Goal: Task Accomplishment & Management: Use online tool/utility

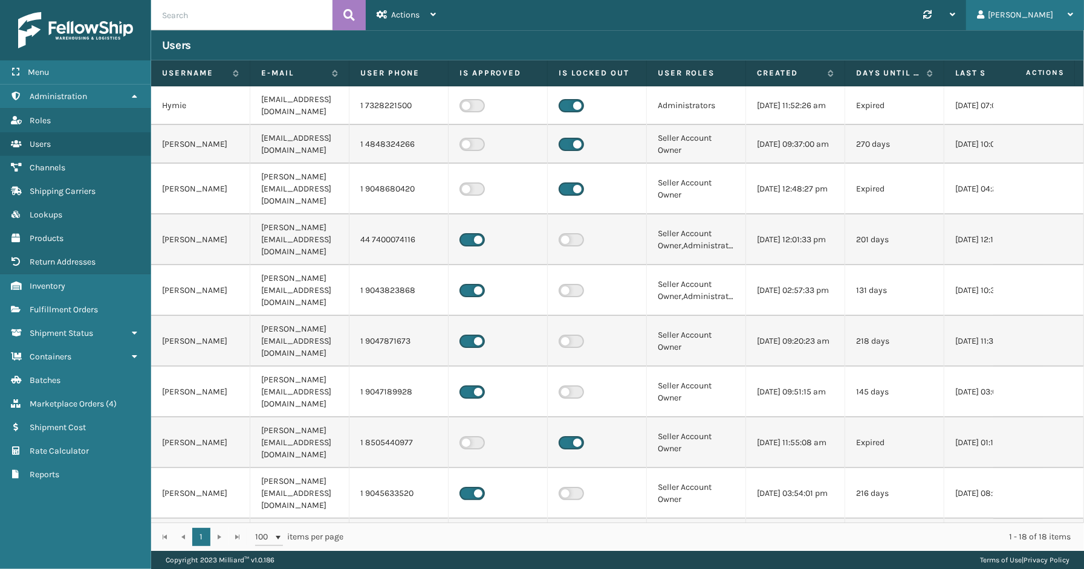
click at [1031, 13] on div "[PERSON_NAME]" at bounding box center [1025, 15] width 96 height 30
click at [965, 51] on li "Log Out" at bounding box center [1002, 47] width 162 height 33
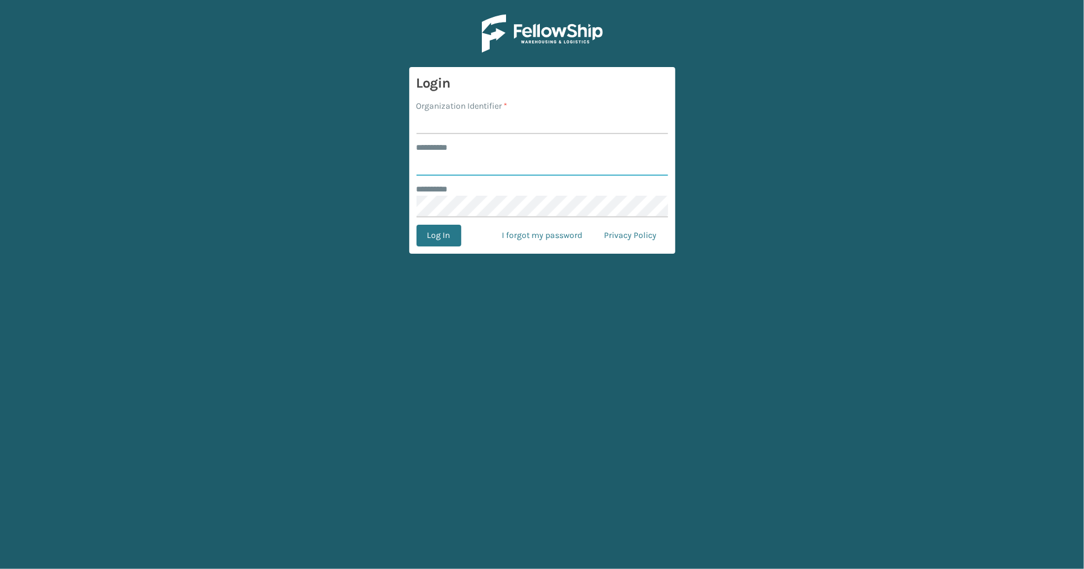
type input "*****"
click at [476, 126] on input "Organization Identifier *" at bounding box center [542, 123] width 251 height 22
type input "SleepGeekz"
click at [446, 240] on button "Log In" at bounding box center [439, 236] width 45 height 22
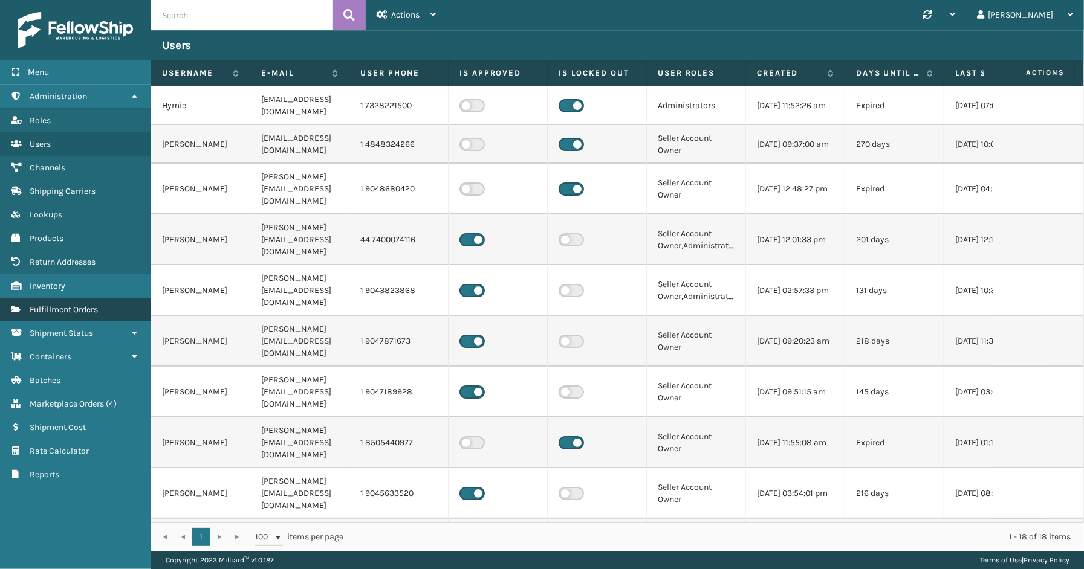
click at [59, 305] on span "Fulfillment Orders" at bounding box center [64, 310] width 68 height 10
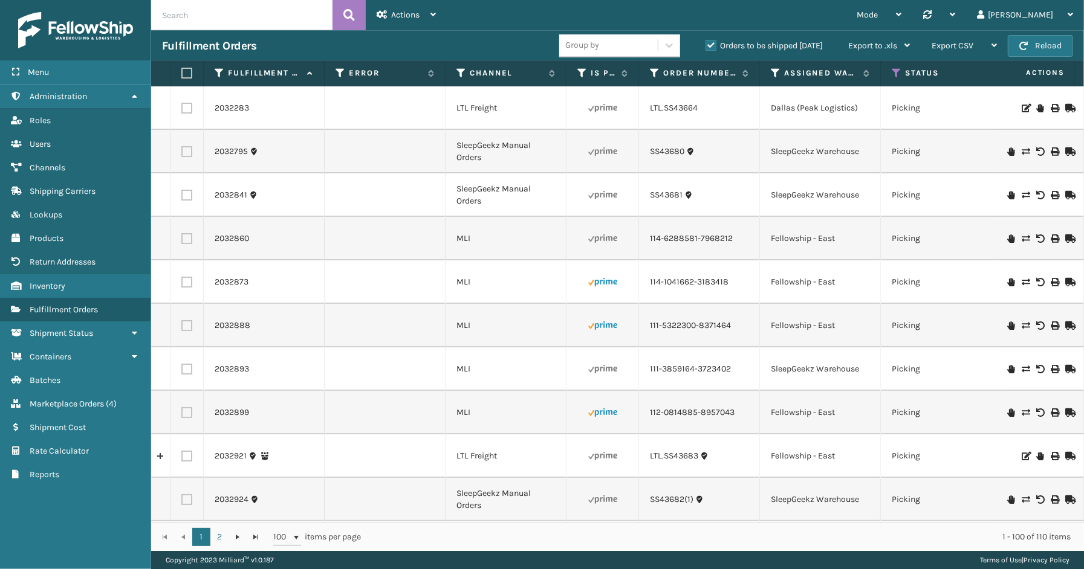
click at [714, 44] on label "Orders to be shipped [DATE]" at bounding box center [763, 46] width 117 height 10
click at [706, 44] on input "Orders to be shipped [DATE]" at bounding box center [705, 43] width 1 height 8
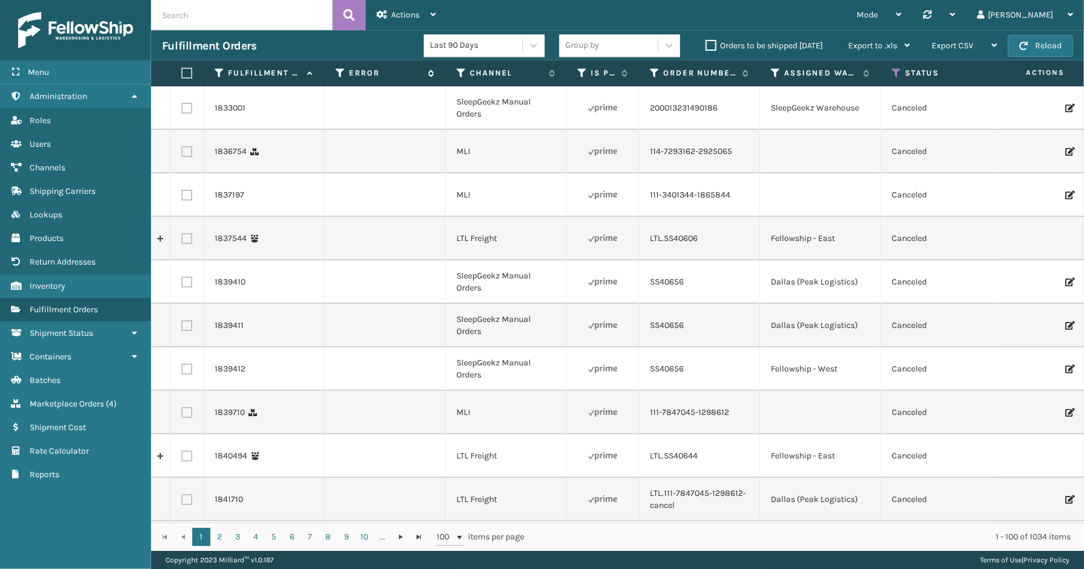
click at [339, 68] on icon at bounding box center [341, 73] width 10 height 11
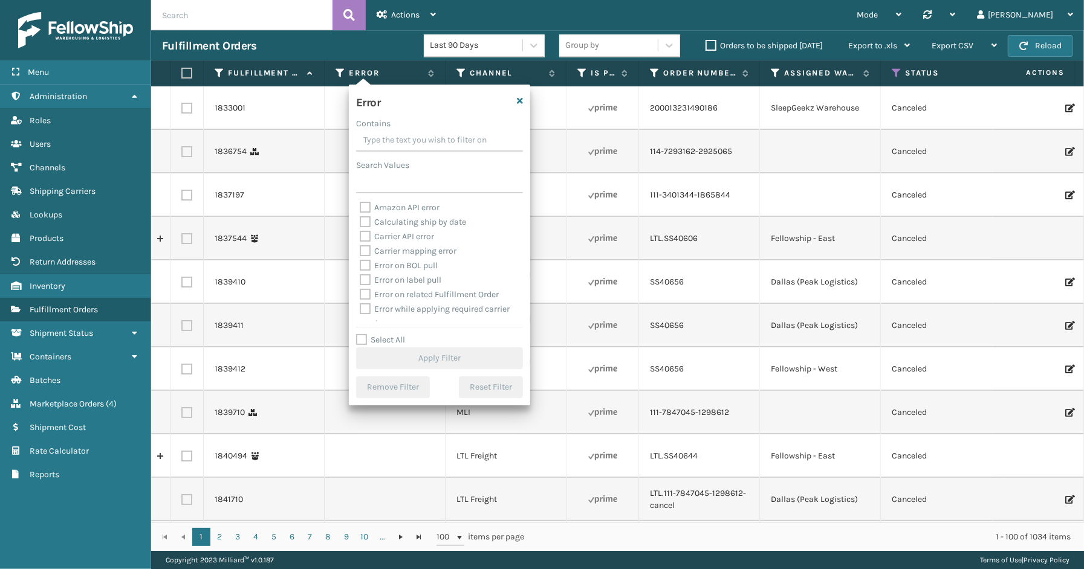
click at [395, 345] on div "Select All Apply Filter" at bounding box center [439, 351] width 167 height 36
click at [398, 337] on label "Select All" at bounding box center [380, 340] width 49 height 10
click at [398, 334] on input "Select All" at bounding box center [446, 333] width 181 height 1
checkbox input "true"
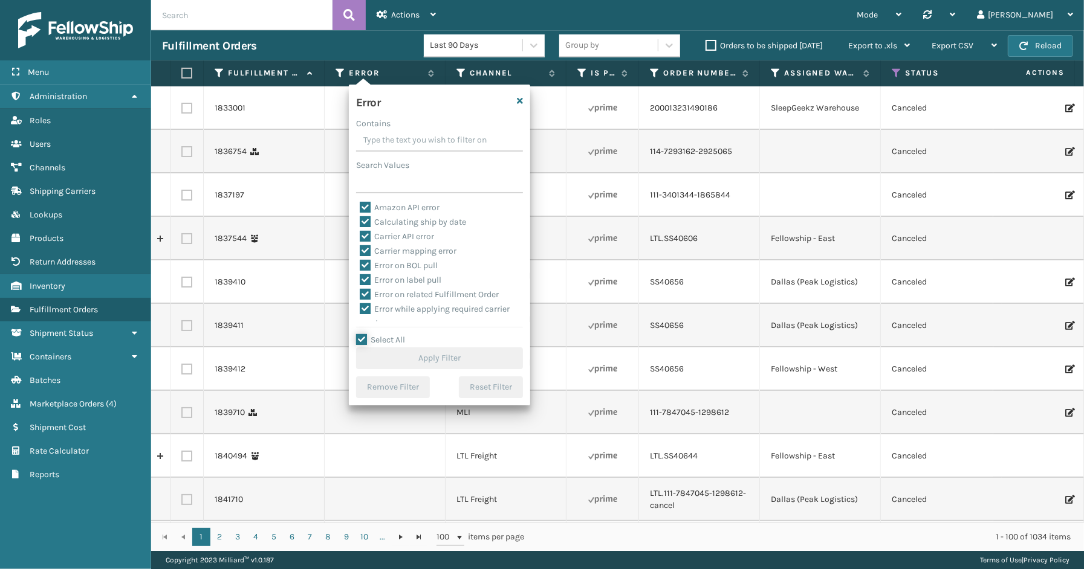
checkbox input "true"
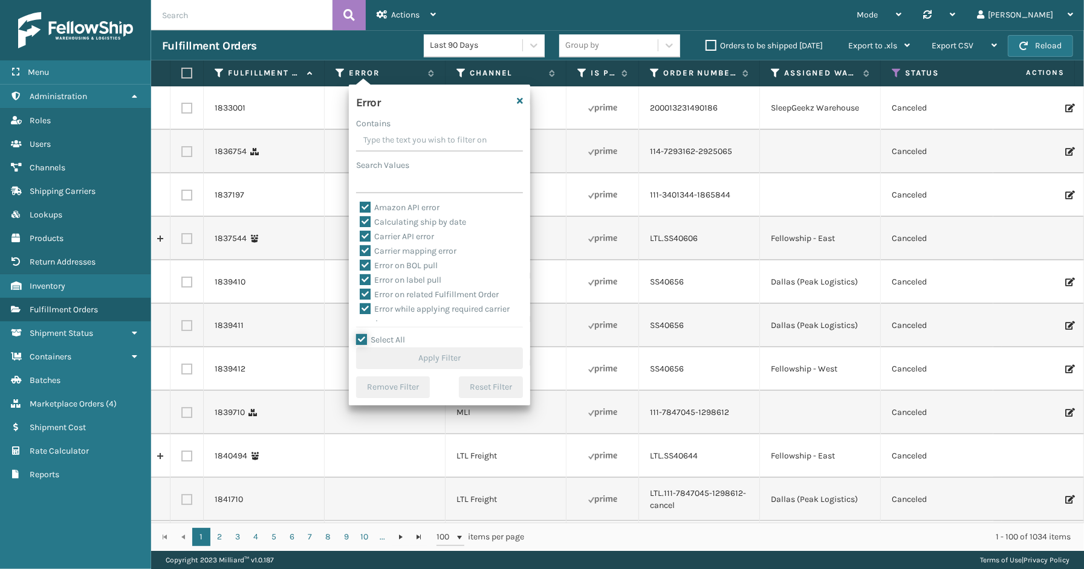
checkbox input "true"
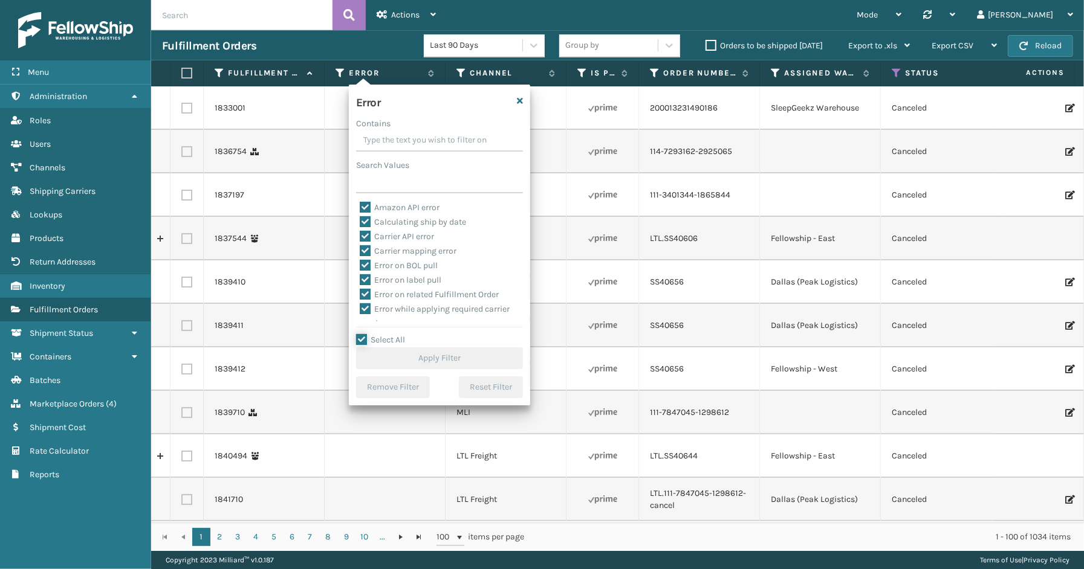
checkbox input "true"
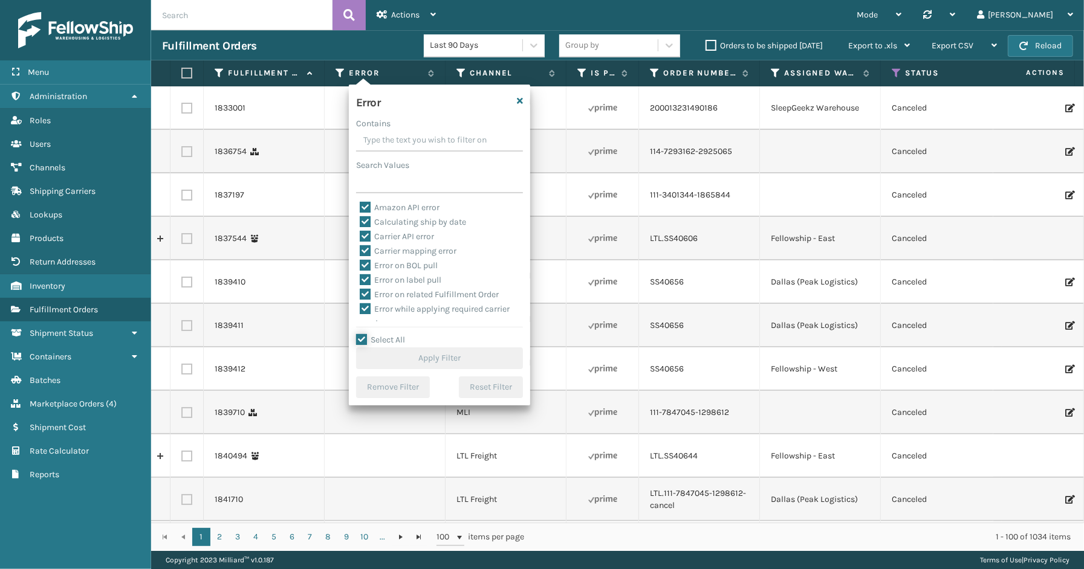
checkbox input "true"
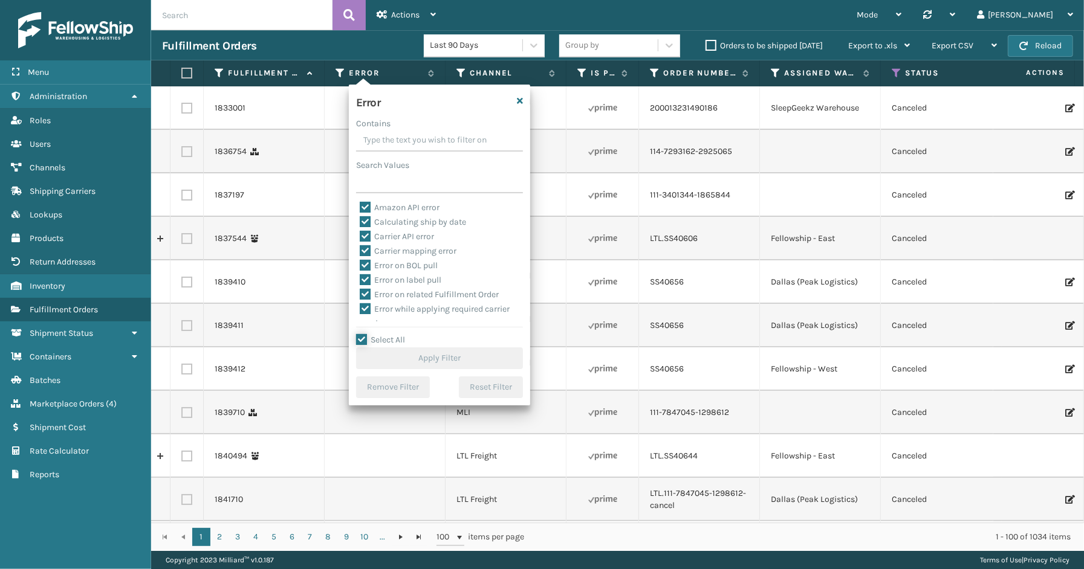
checkbox input "true"
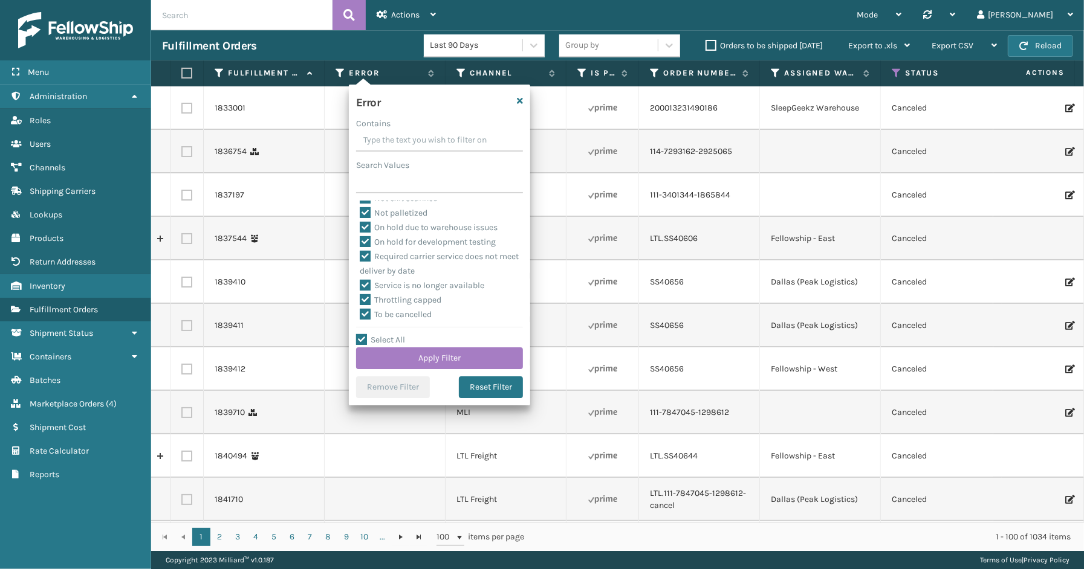
click at [403, 313] on label "To be cancelled" at bounding box center [396, 315] width 72 height 10
click at [360, 313] on input "To be cancelled" at bounding box center [360, 312] width 1 height 8
checkbox input "false"
click at [427, 357] on button "Apply Filter" at bounding box center [439, 359] width 167 height 22
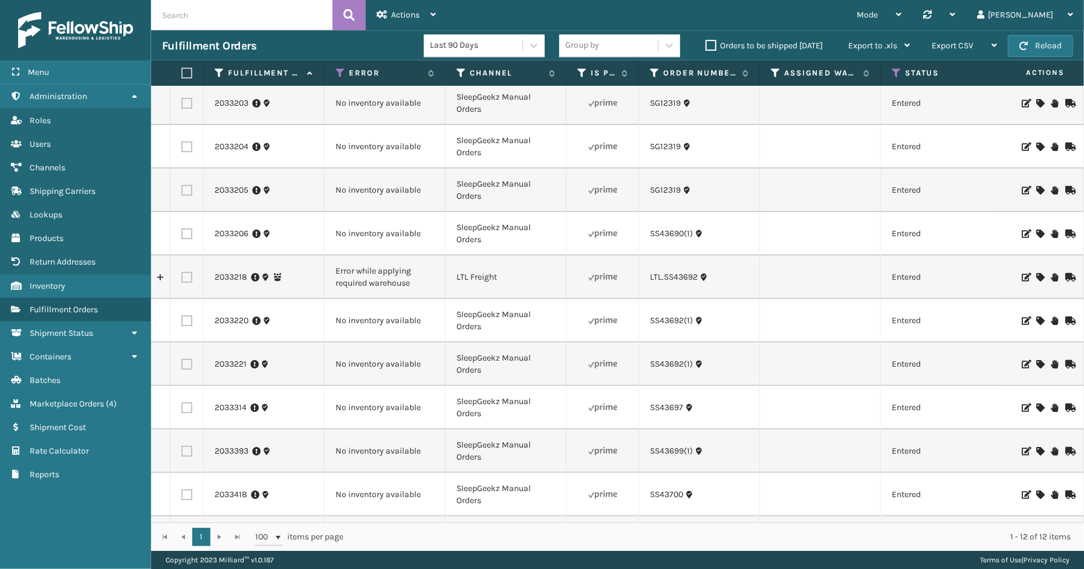
scroll to position [95, 0]
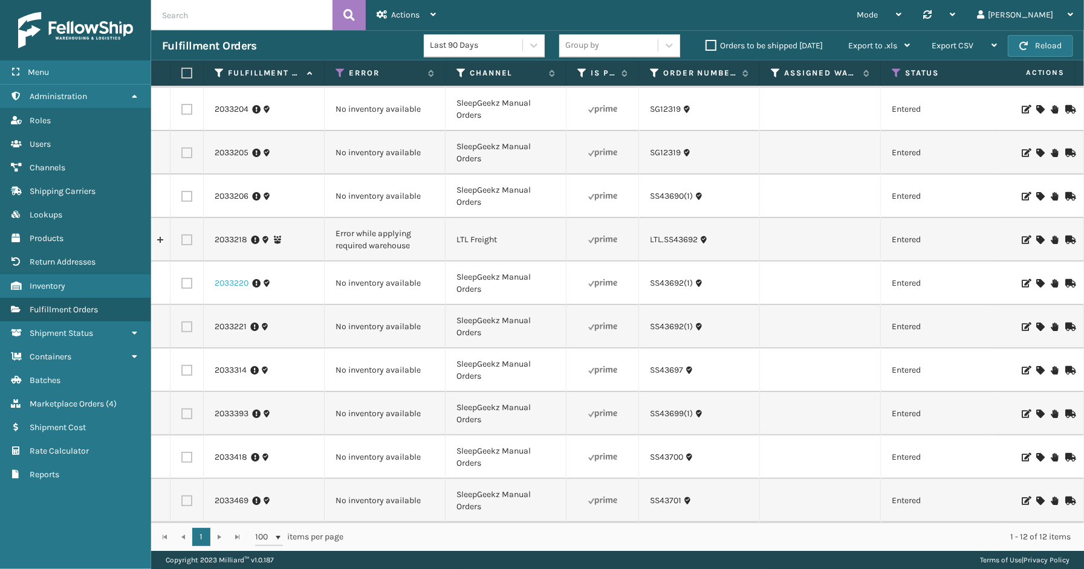
click at [233, 277] on link "2033220" at bounding box center [232, 283] width 34 height 12
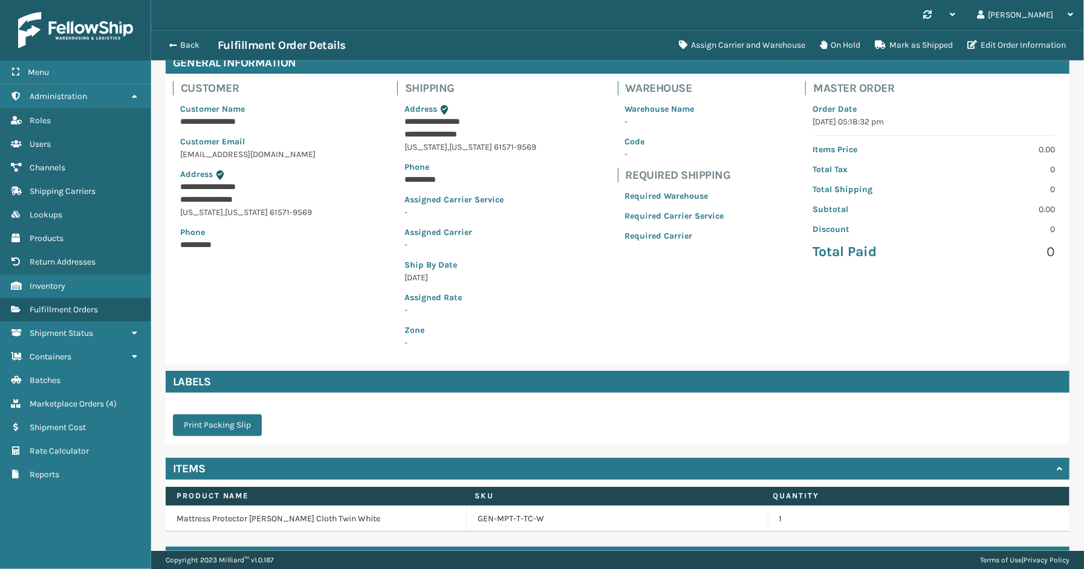
scroll to position [97, 0]
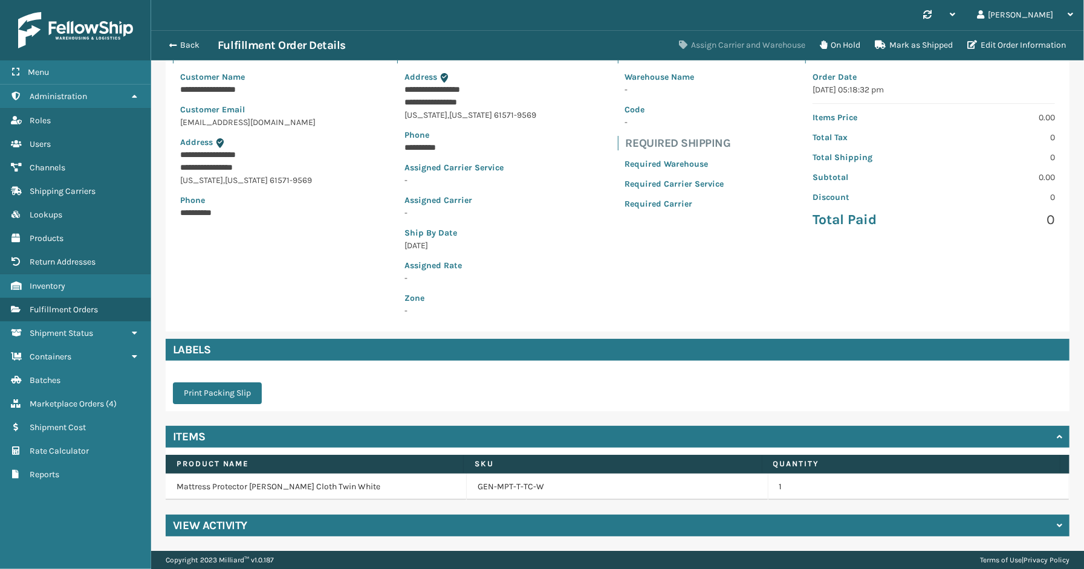
click at [708, 40] on button "Assign Carrier and Warehouse" at bounding box center [742, 45] width 141 height 24
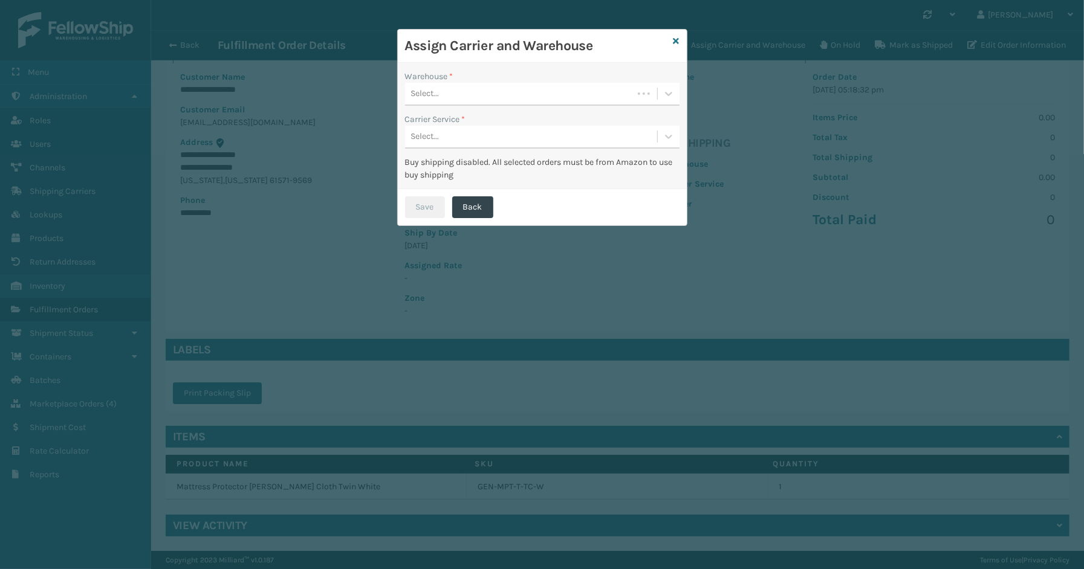
click at [557, 89] on div "Select..." at bounding box center [519, 94] width 228 height 20
click at [498, 119] on div "SleepGeekz Warehouse" at bounding box center [542, 124] width 274 height 22
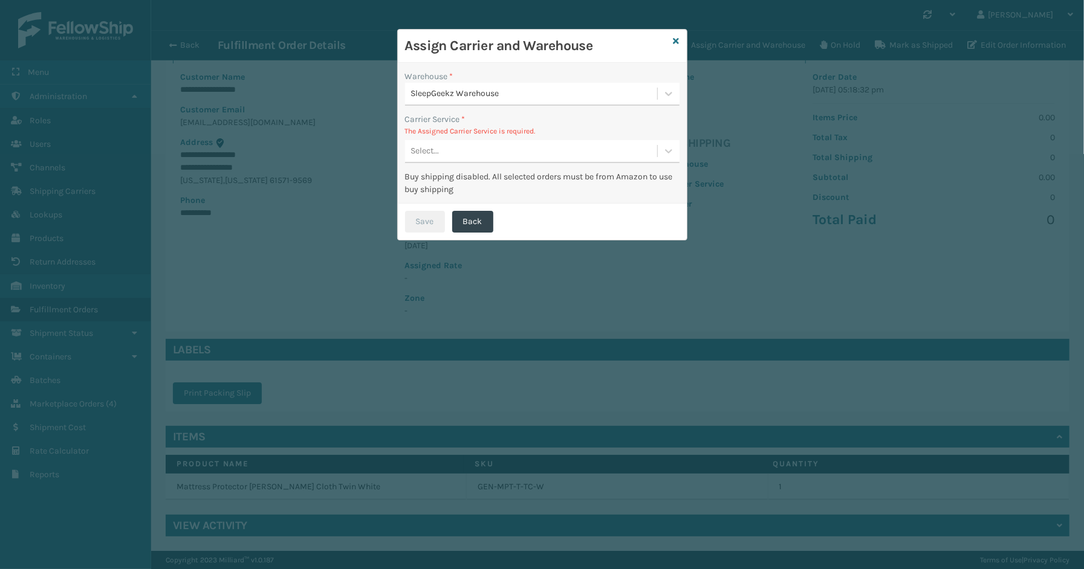
click at [459, 149] on div "Select..." at bounding box center [531, 151] width 252 height 20
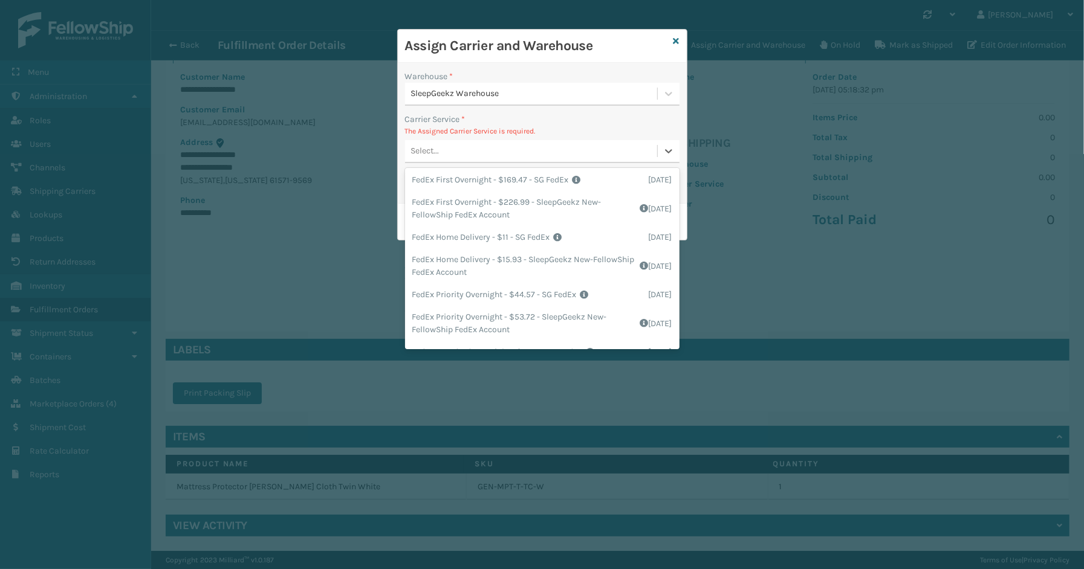
scroll to position [201, 0]
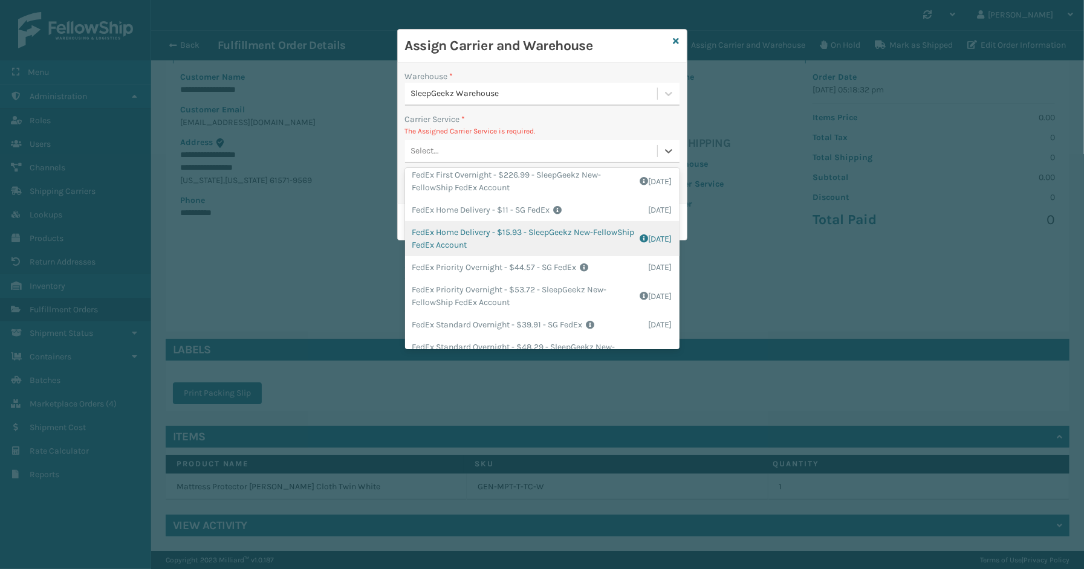
click at [461, 233] on div "FedEx Home Delivery - $15.93 - SleepGeekz New-FellowShip FedEx Account Shipping…" at bounding box center [542, 238] width 274 height 35
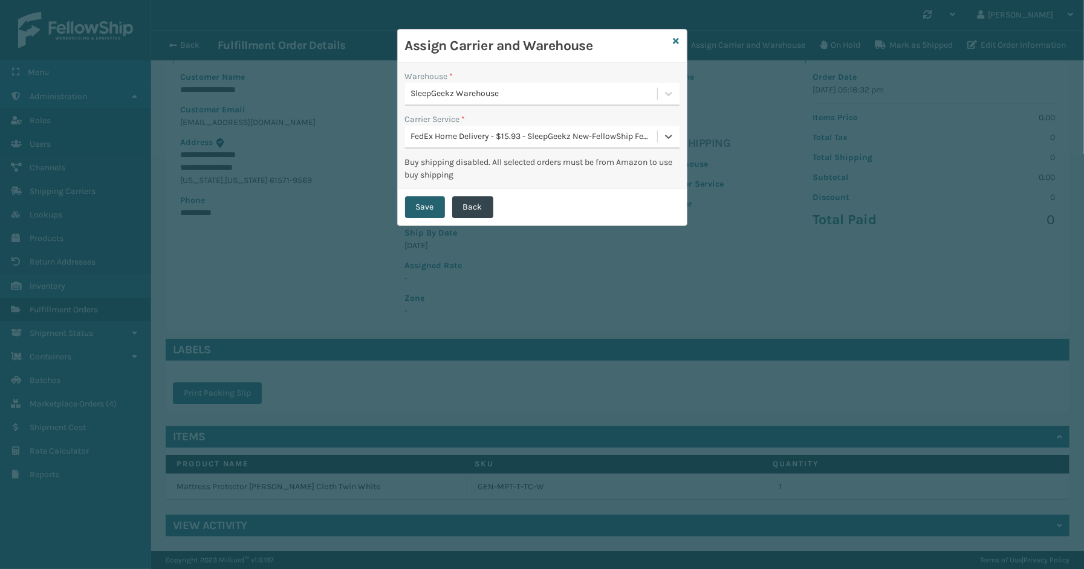
click at [438, 210] on button "Save" at bounding box center [425, 207] width 40 height 22
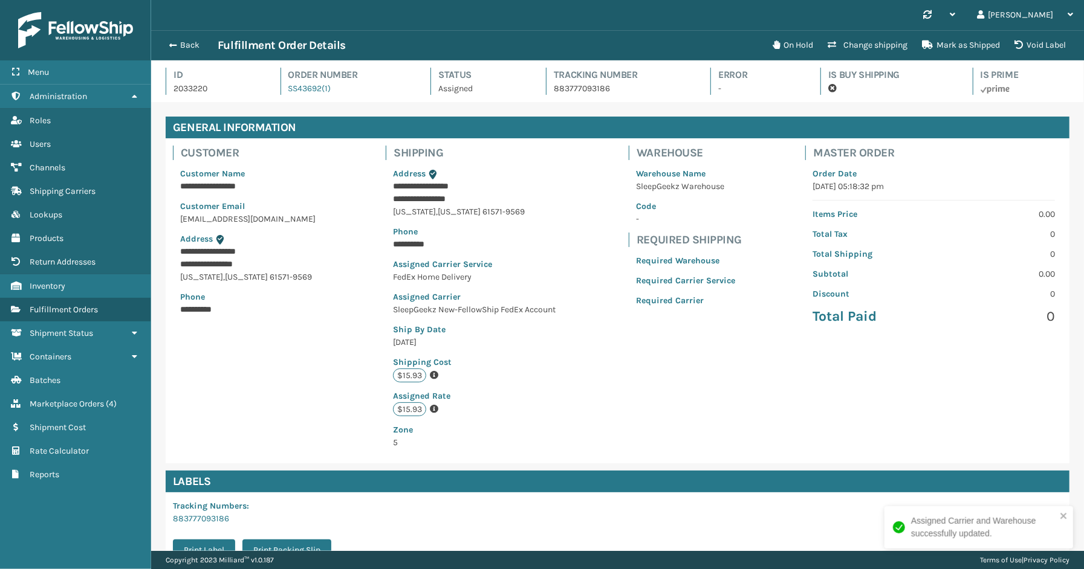
scroll to position [28, 933]
click at [184, 44] on button "Back" at bounding box center [190, 45] width 56 height 11
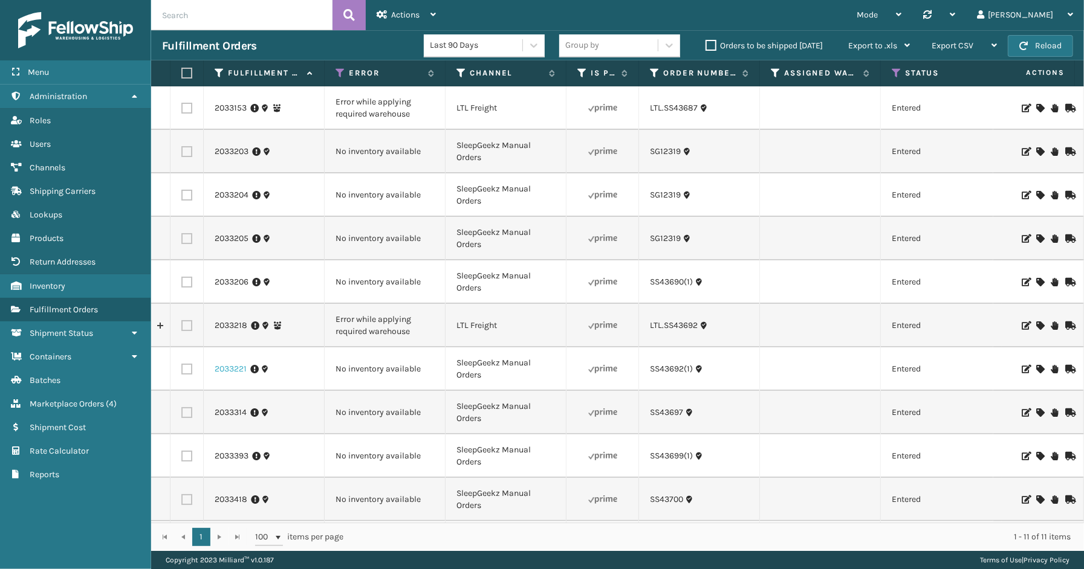
click at [224, 372] on link "2033221" at bounding box center [231, 369] width 32 height 12
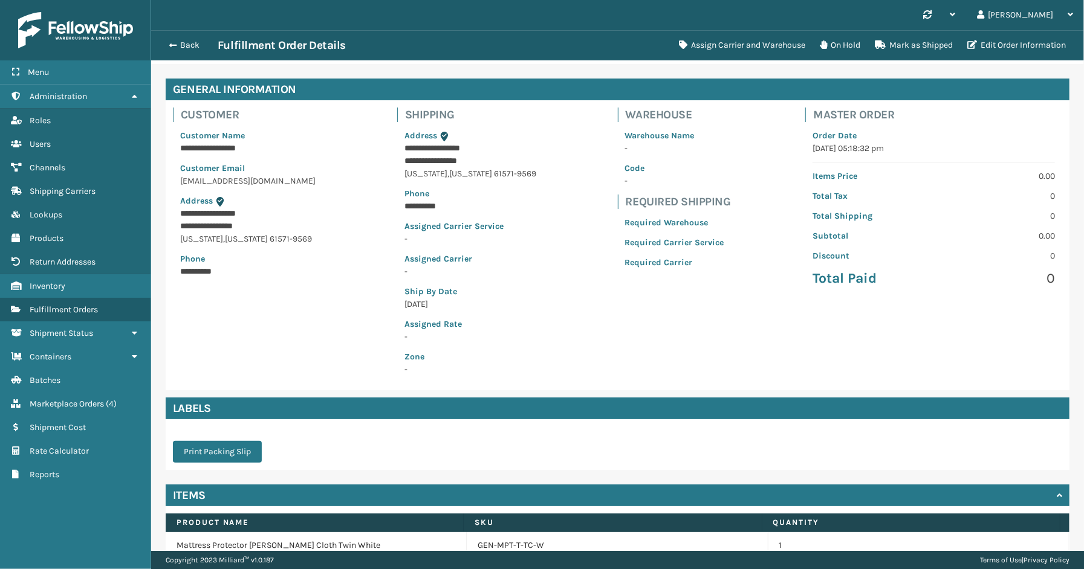
scroll to position [97, 0]
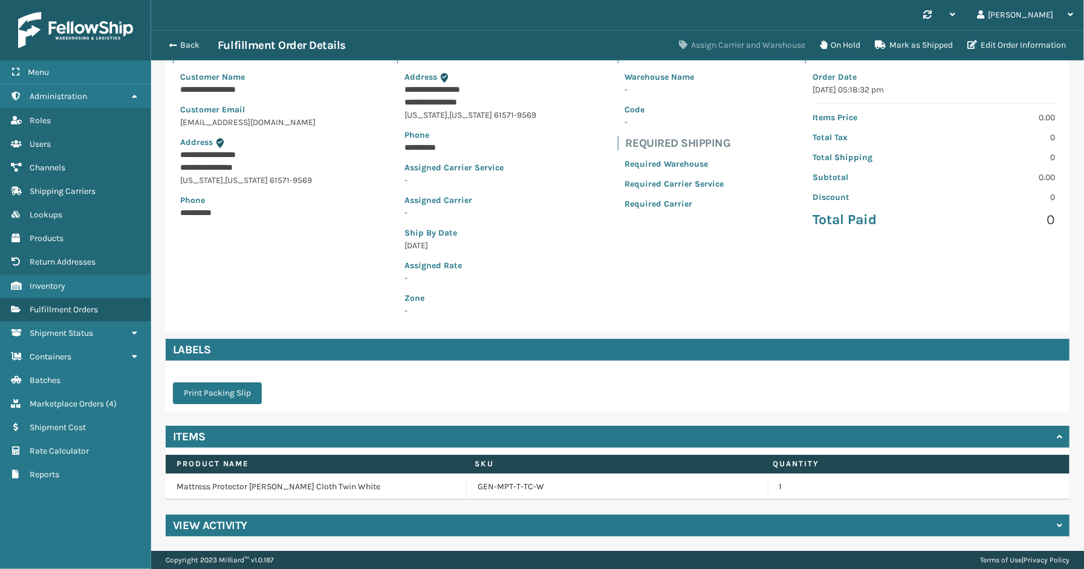
click at [773, 41] on button "Assign Carrier and Warehouse" at bounding box center [742, 45] width 141 height 24
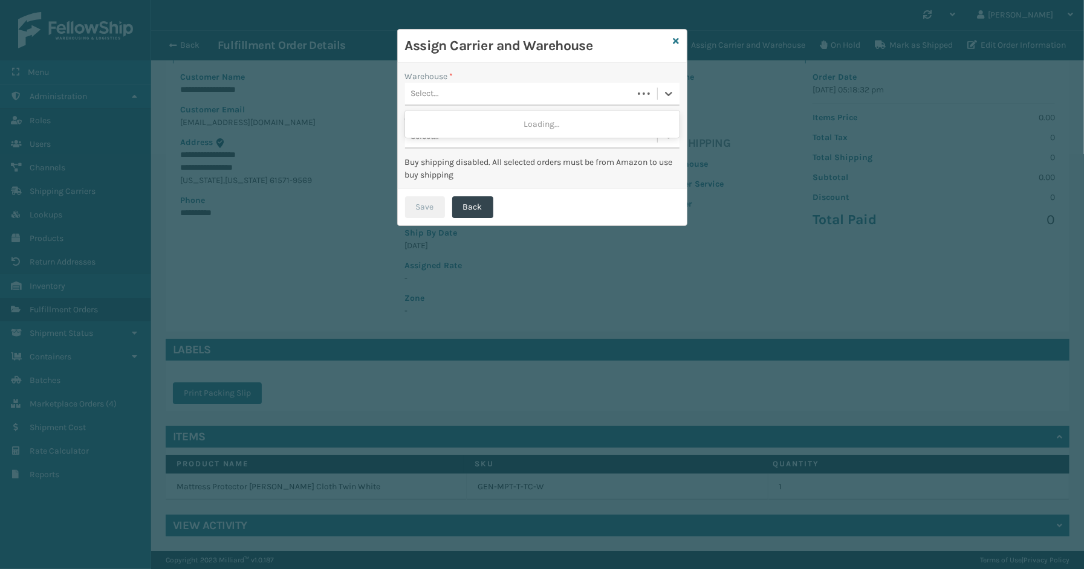
click at [447, 92] on div "Select..." at bounding box center [519, 94] width 228 height 20
click at [446, 124] on div "SleepGeekz Warehouse" at bounding box center [542, 124] width 274 height 22
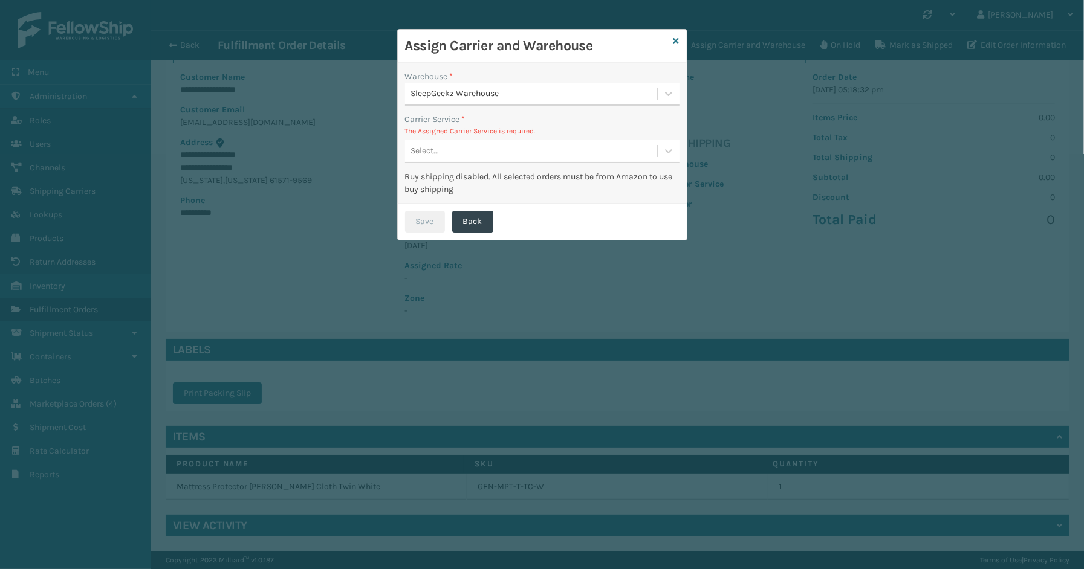
click at [458, 154] on div "Select..." at bounding box center [531, 151] width 252 height 20
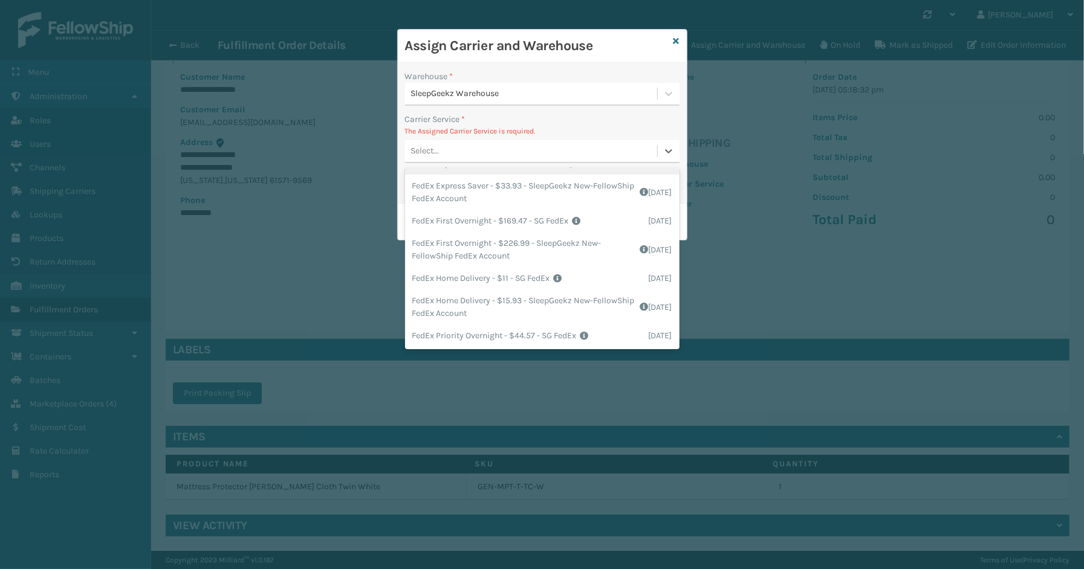
scroll to position [134, 0]
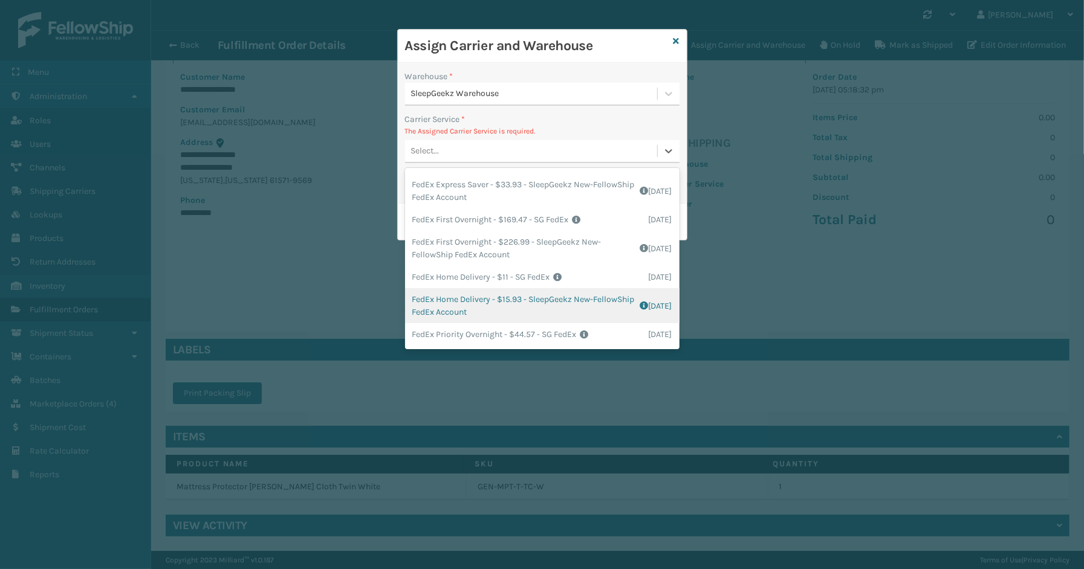
click at [470, 297] on div "FedEx Home Delivery - $15.93 - SleepGeekz New-FellowShip FedEx Account Shipping…" at bounding box center [542, 305] width 274 height 35
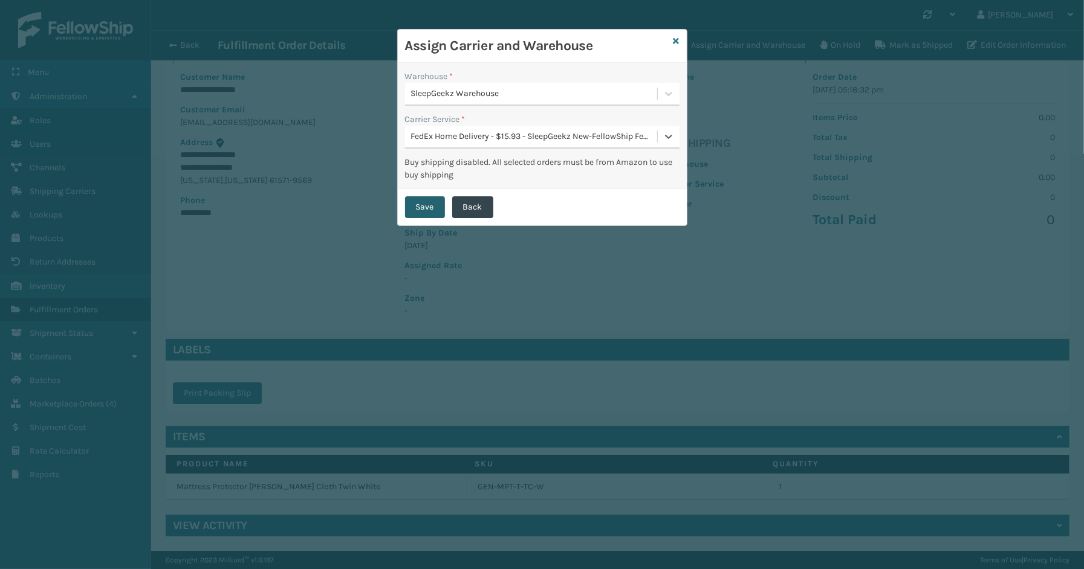
click at [409, 203] on button "Save" at bounding box center [425, 207] width 40 height 22
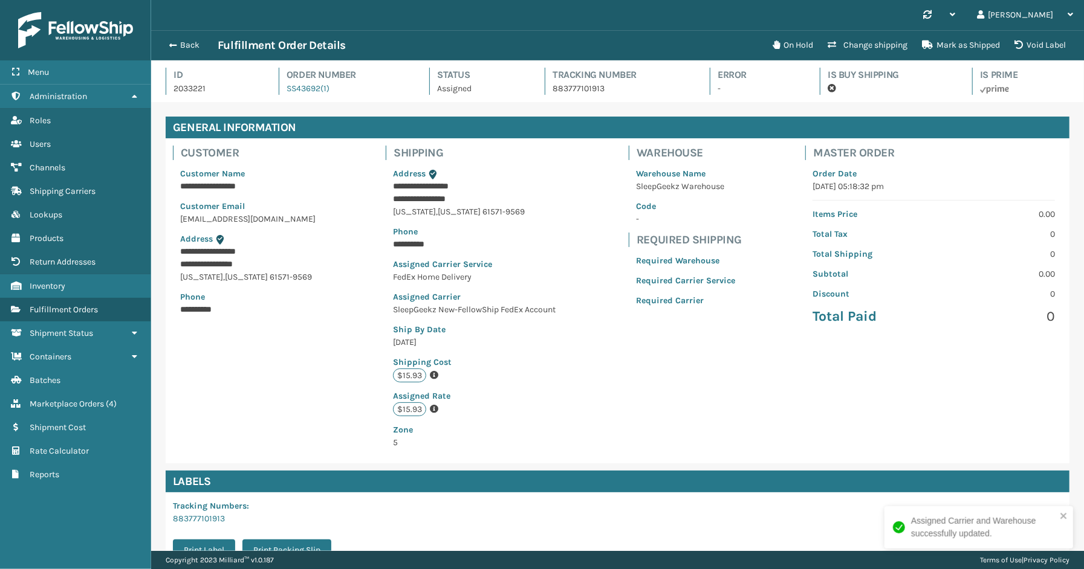
scroll to position [28, 933]
click at [190, 47] on button "Back" at bounding box center [190, 45] width 56 height 11
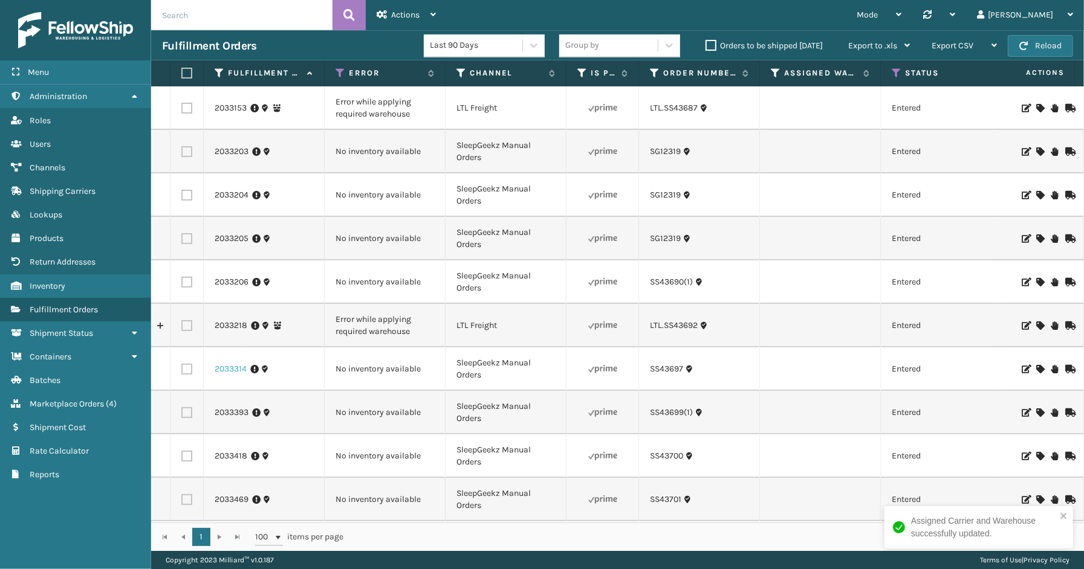
click at [230, 368] on link "2033314" at bounding box center [231, 369] width 32 height 12
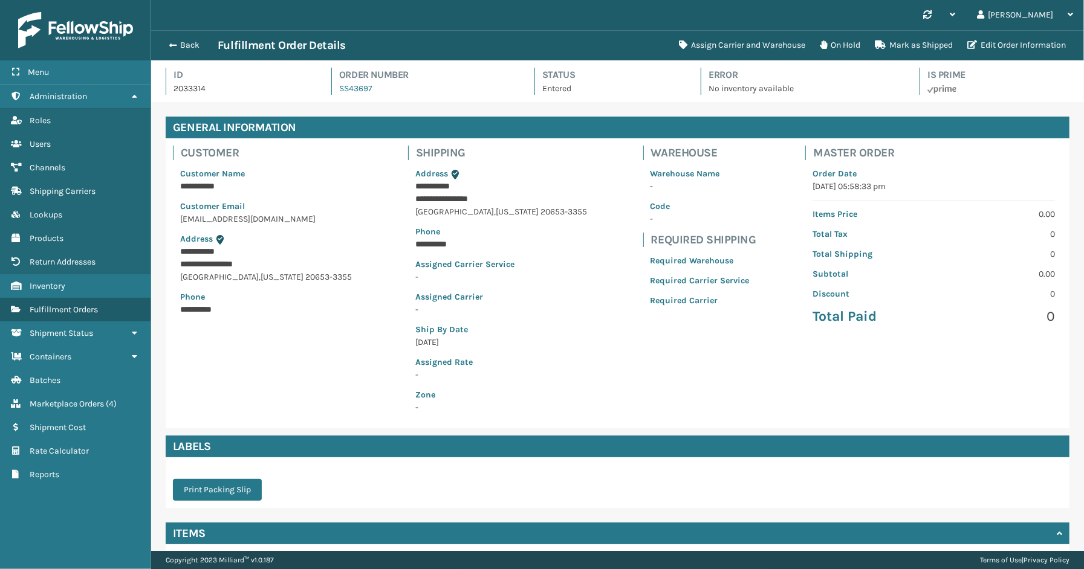
scroll to position [97, 0]
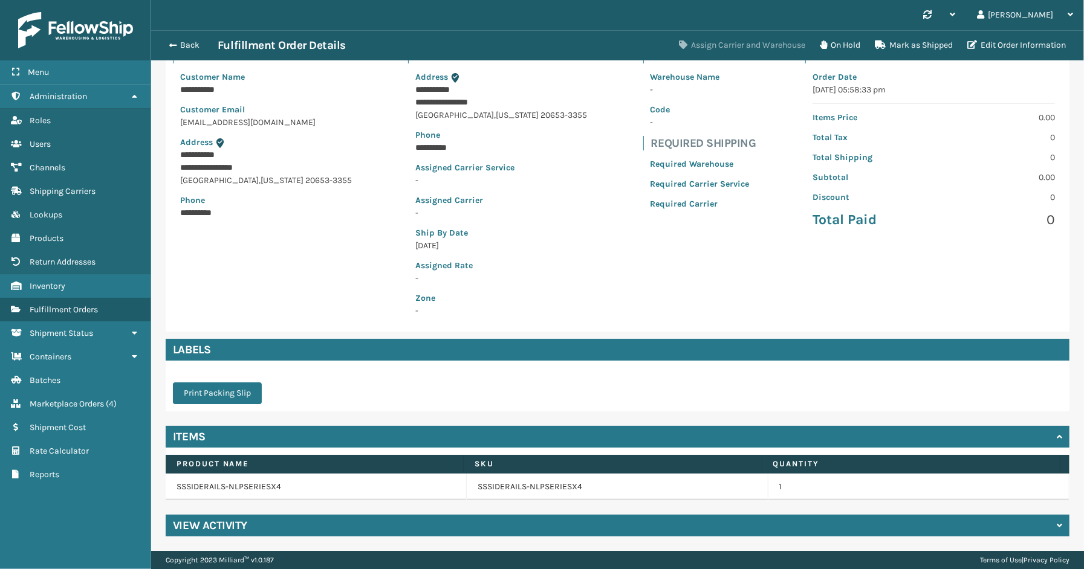
click at [760, 43] on button "Assign Carrier and Warehouse" at bounding box center [742, 45] width 141 height 24
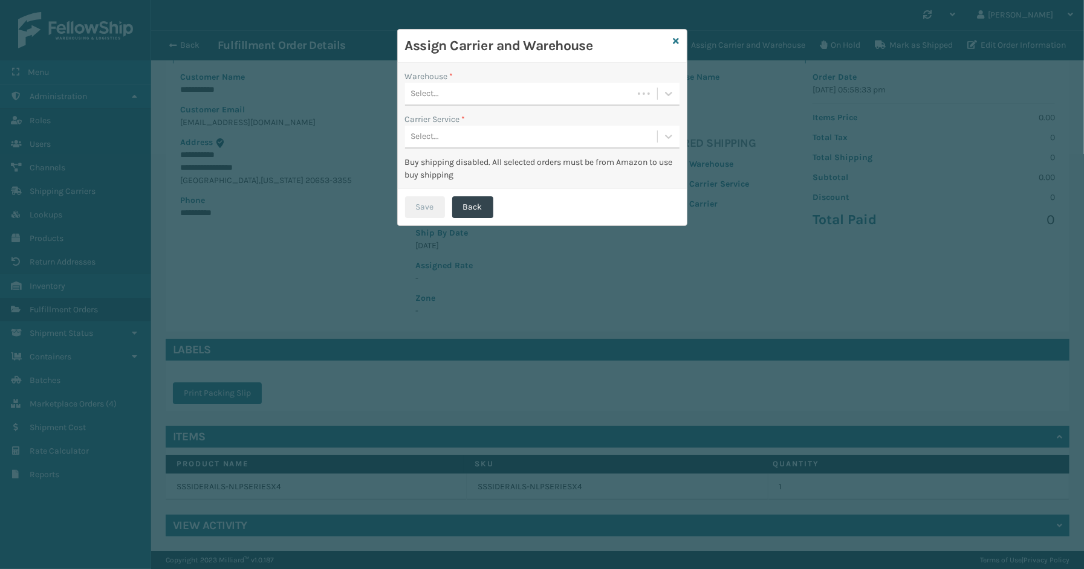
click at [496, 99] on div "Select..." at bounding box center [519, 94] width 228 height 20
click at [487, 128] on div "SleepGeekz Warehouse" at bounding box center [542, 124] width 274 height 22
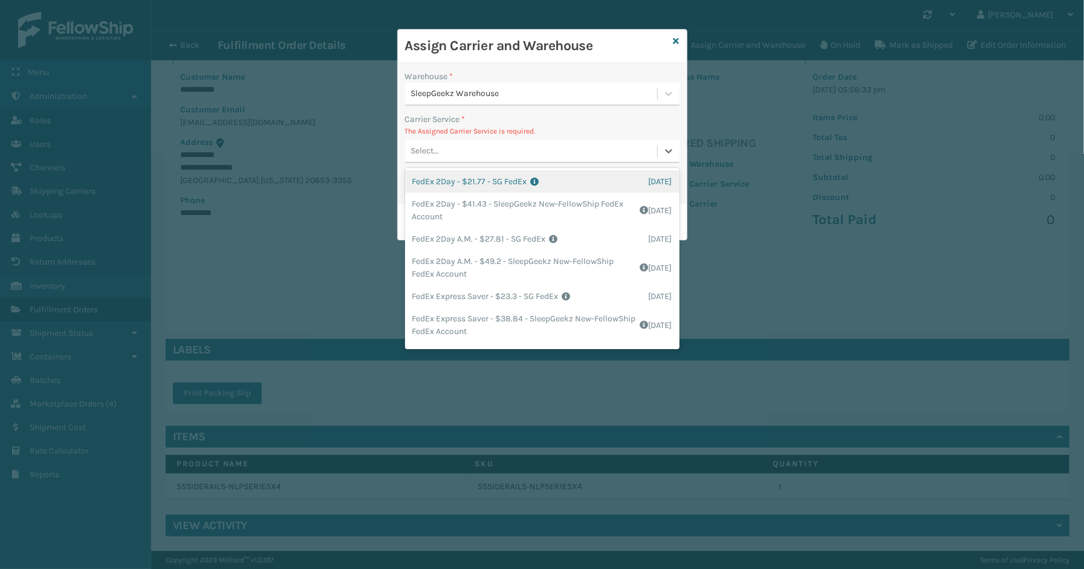
click at [475, 144] on div "Select..." at bounding box center [531, 151] width 252 height 20
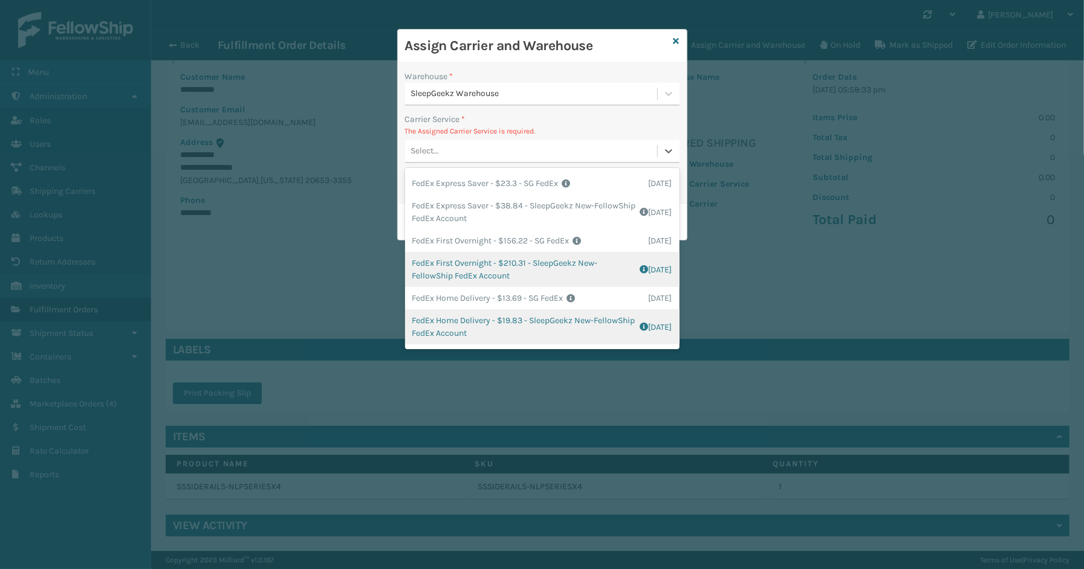
scroll to position [134, 0]
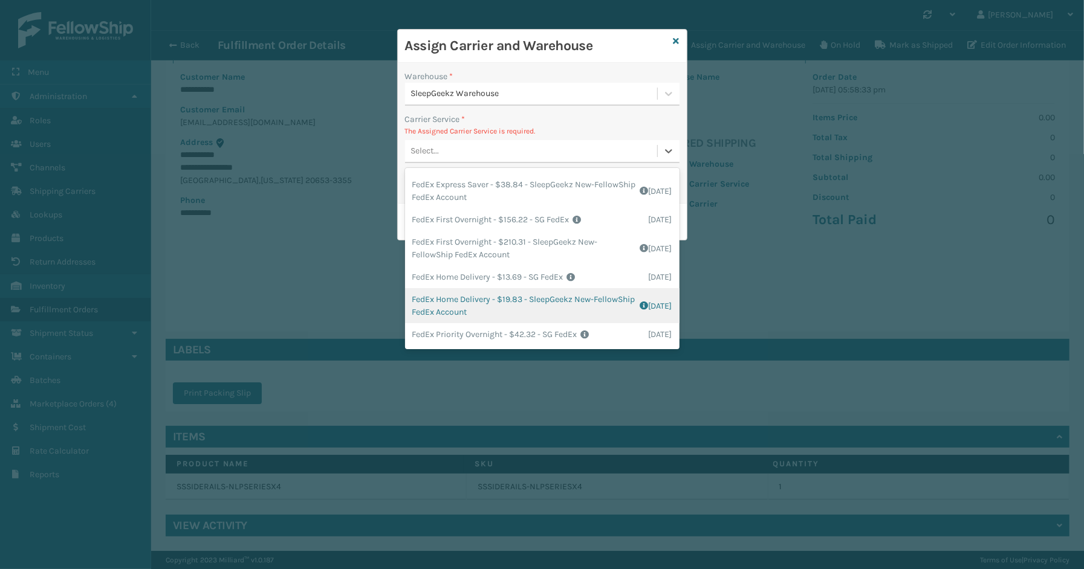
click at [457, 299] on div "FedEx Home Delivery - $19.83 - SleepGeekz New-FellowShip FedEx Account Shipping…" at bounding box center [542, 305] width 274 height 35
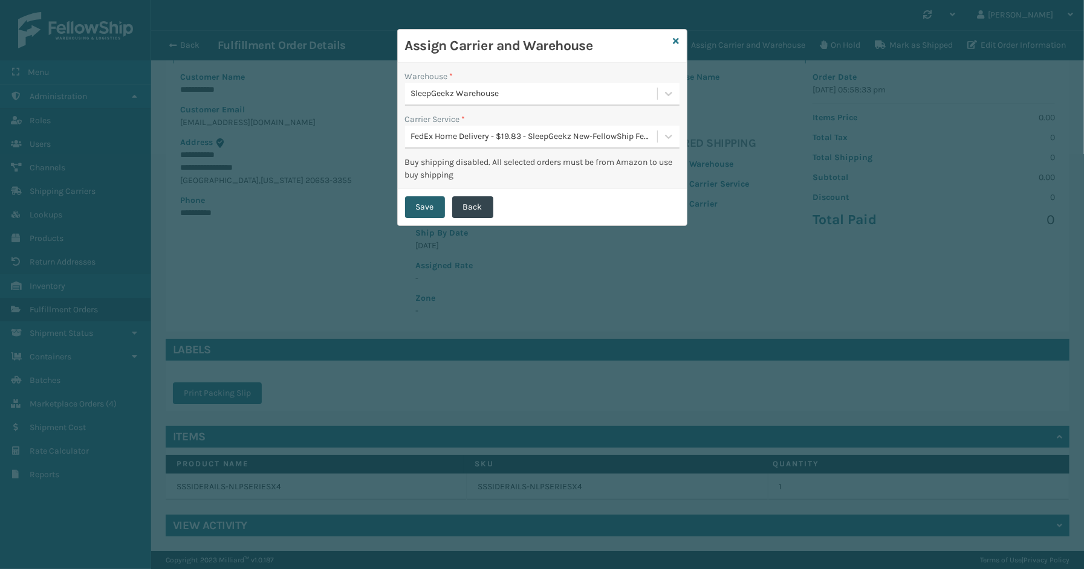
click at [419, 207] on button "Save" at bounding box center [425, 207] width 40 height 22
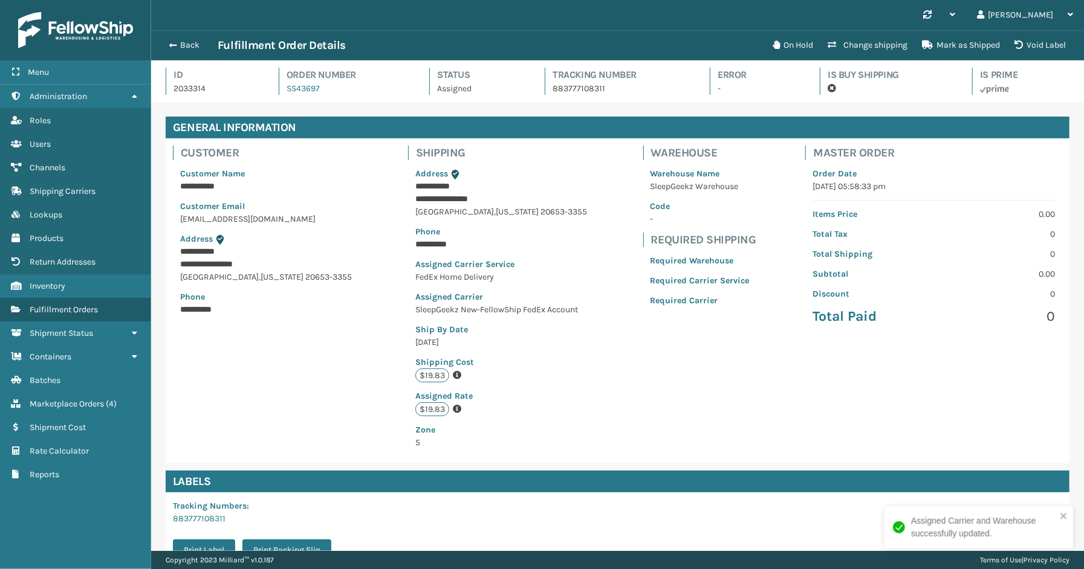
scroll to position [28, 933]
click at [189, 44] on button "Back" at bounding box center [190, 45] width 56 height 11
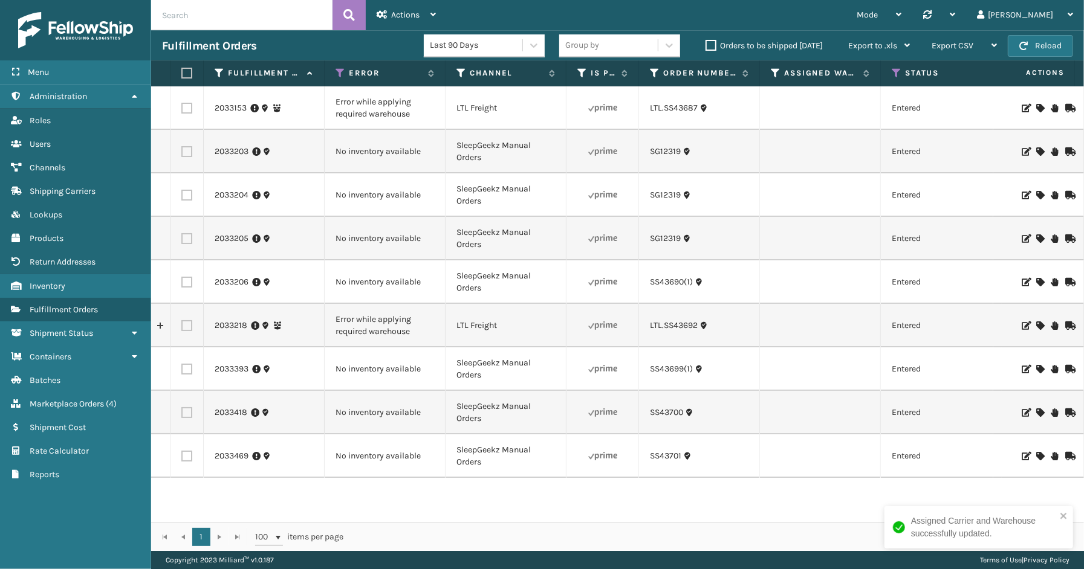
click at [376, 371] on td "No inventory available" at bounding box center [385, 370] width 121 height 44
drag, startPoint x: 238, startPoint y: 357, endPoint x: 238, endPoint y: 363, distance: 6.1
click at [238, 357] on td "2033393" at bounding box center [264, 370] width 121 height 44
click at [238, 365] on link "2033393" at bounding box center [232, 369] width 34 height 12
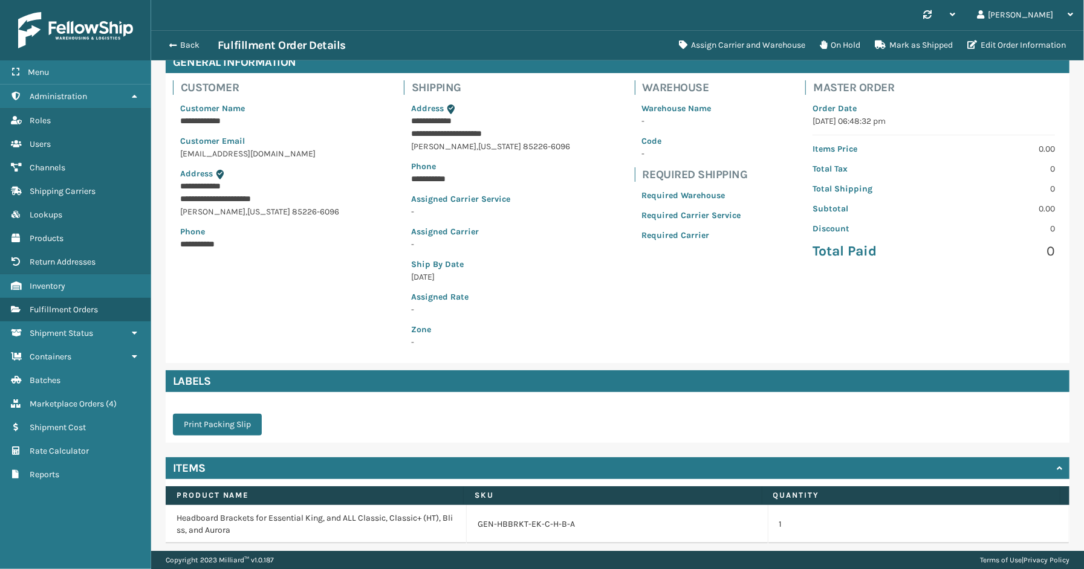
scroll to position [109, 0]
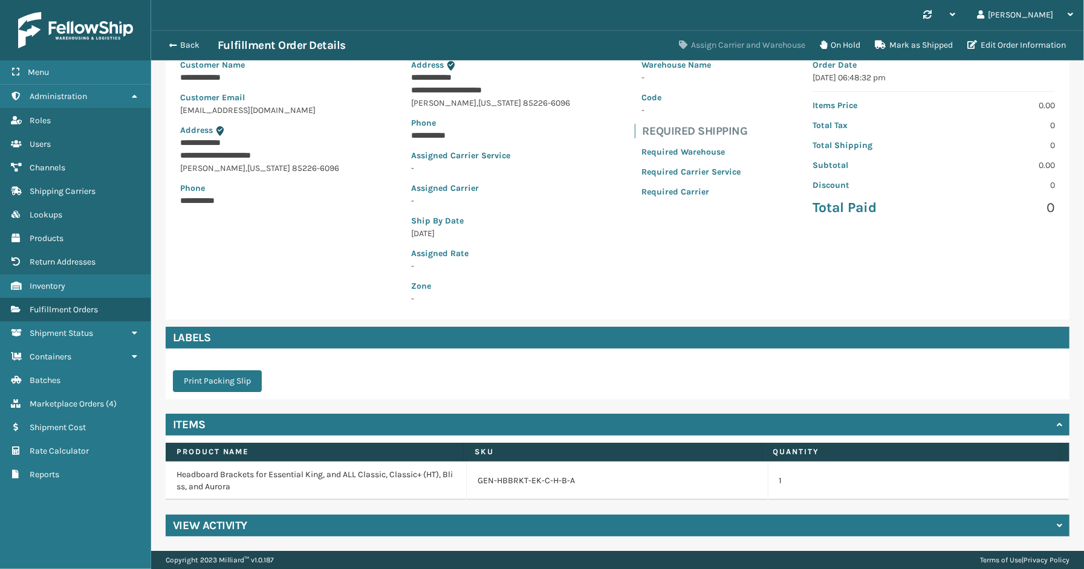
click at [716, 52] on button "Assign Carrier and Warehouse" at bounding box center [742, 45] width 141 height 24
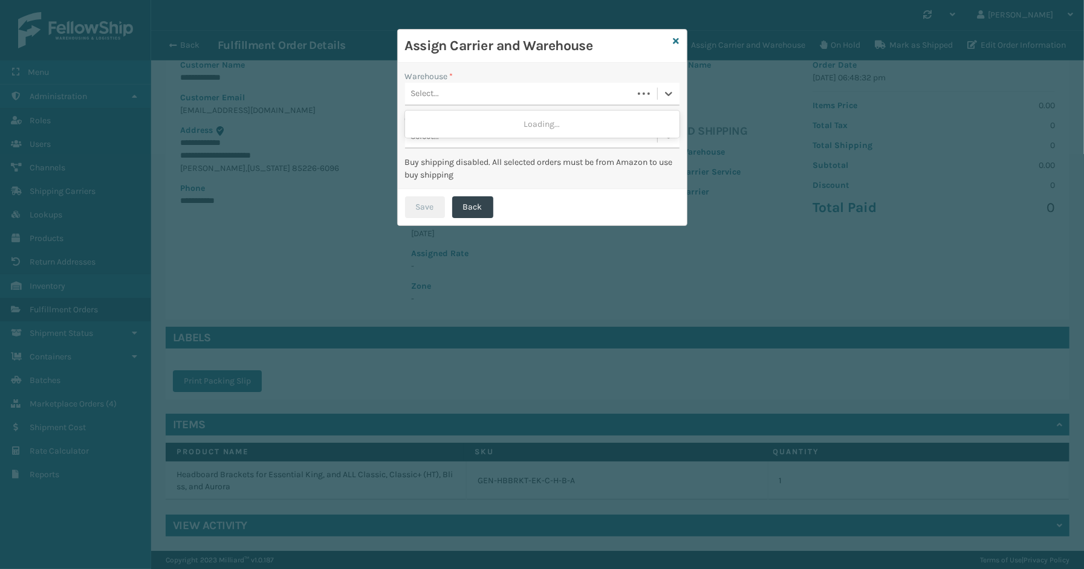
click at [511, 97] on div "Select..." at bounding box center [519, 94] width 228 height 20
click at [491, 128] on div "Fellowship - East" at bounding box center [542, 124] width 274 height 22
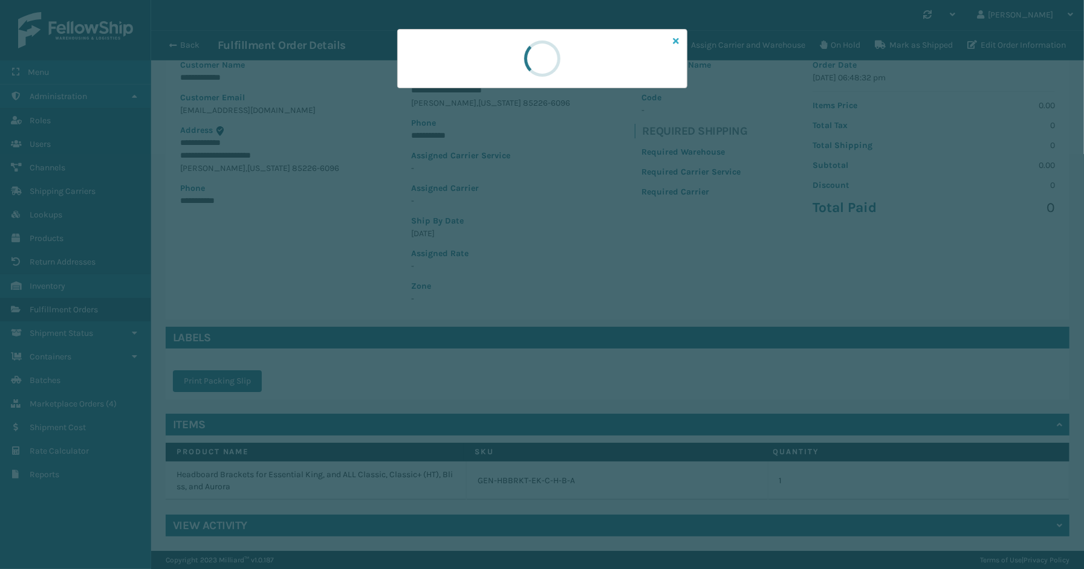
click at [675, 41] on icon at bounding box center [676, 41] width 6 height 8
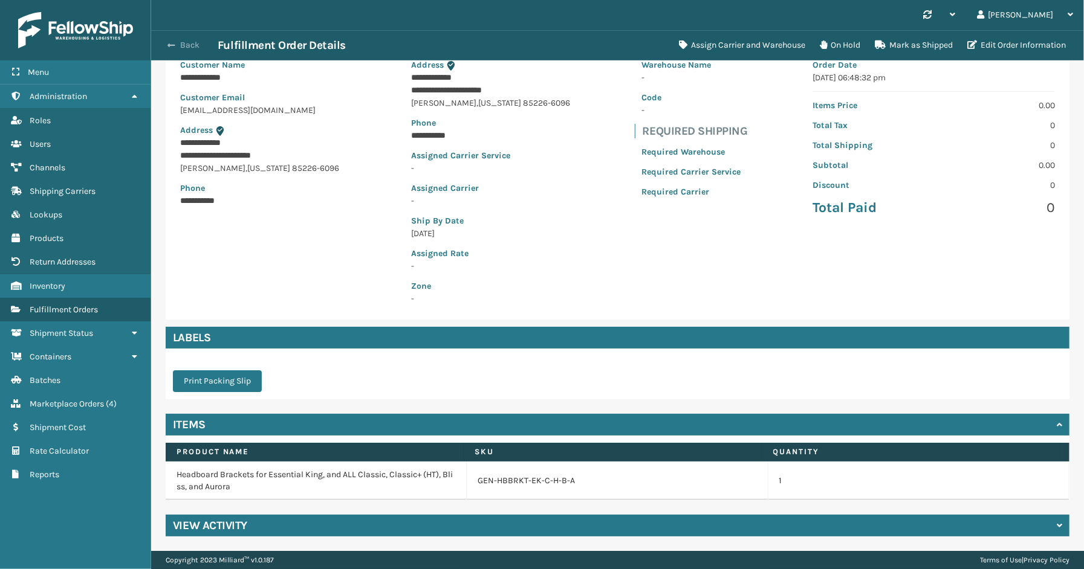
click at [183, 45] on button "Back" at bounding box center [190, 45] width 56 height 11
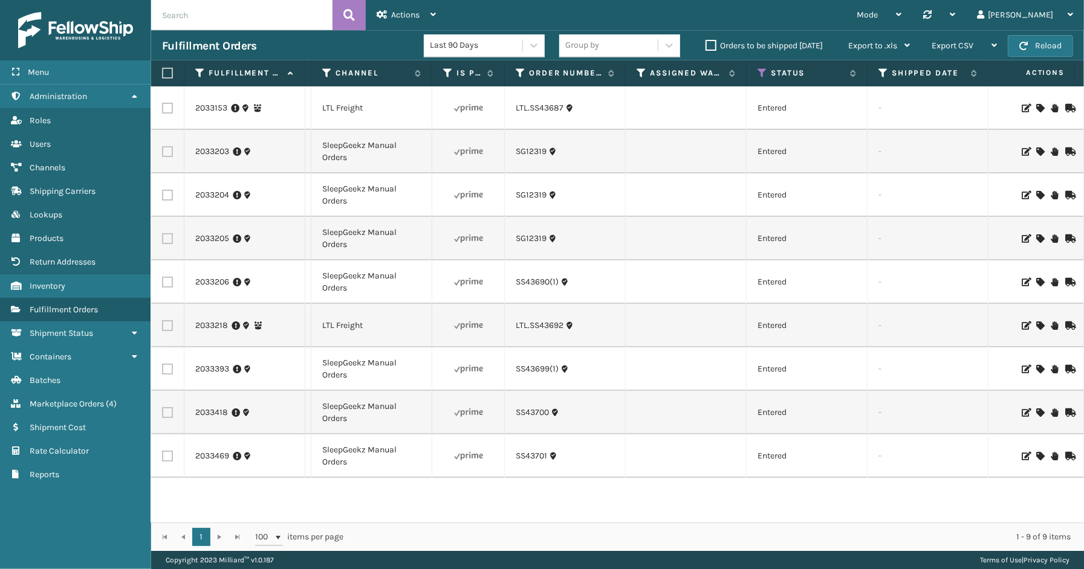
scroll to position [0, 115]
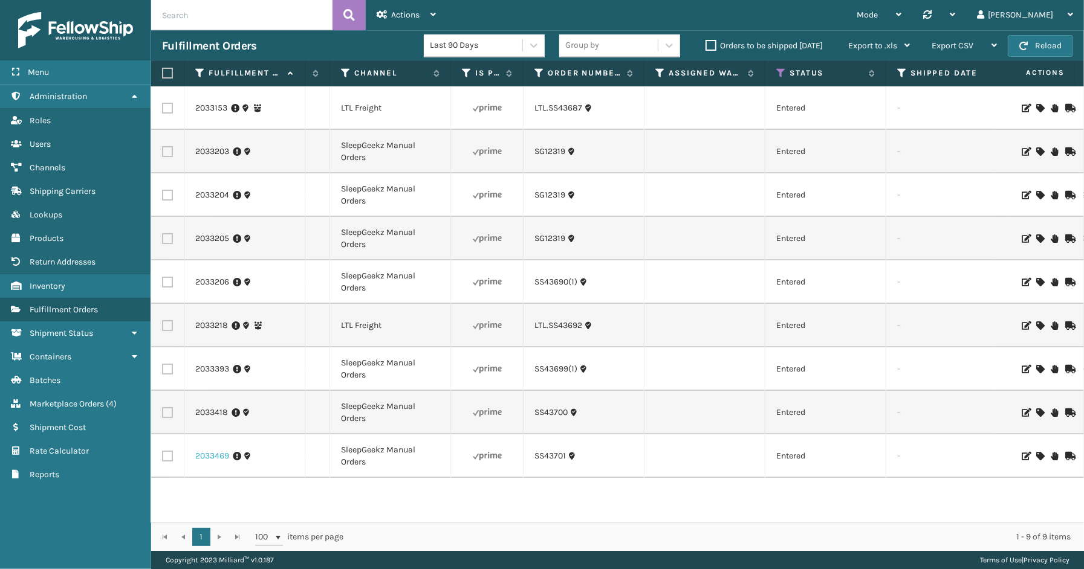
click at [209, 460] on link "2033469" at bounding box center [212, 456] width 34 height 12
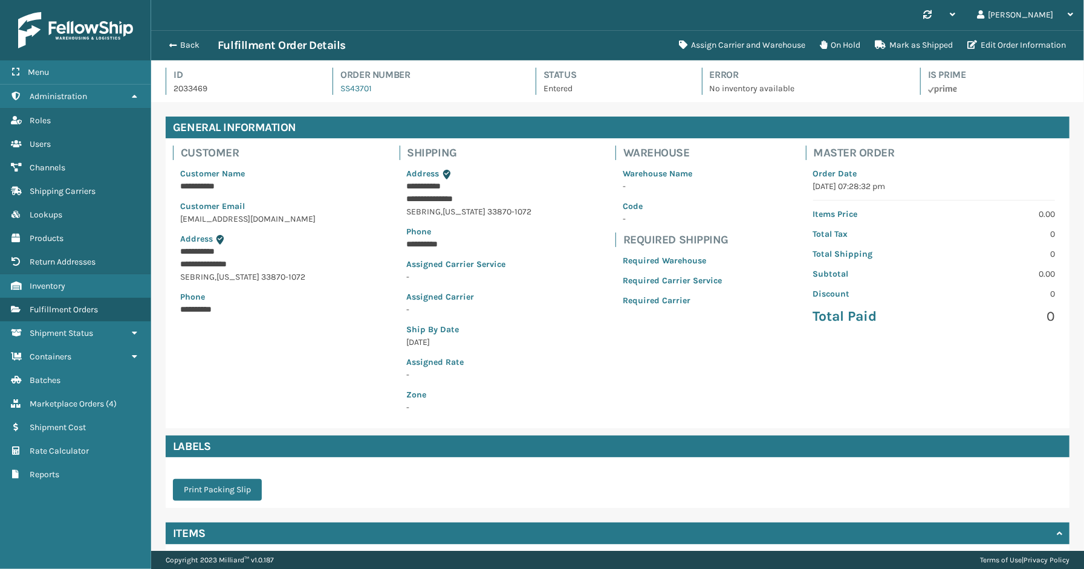
scroll to position [28, 933]
click at [786, 37] on button "Assign Carrier and Warehouse" at bounding box center [742, 45] width 141 height 24
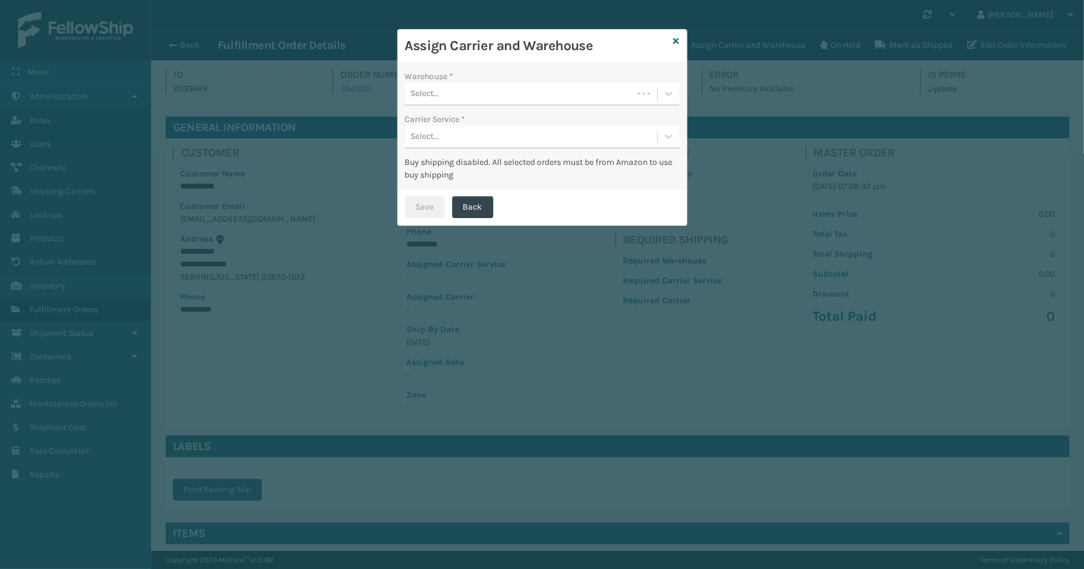
click at [525, 92] on div "Select..." at bounding box center [519, 94] width 228 height 20
click at [524, 123] on div "SleepGeekz Warehouse" at bounding box center [542, 124] width 274 height 22
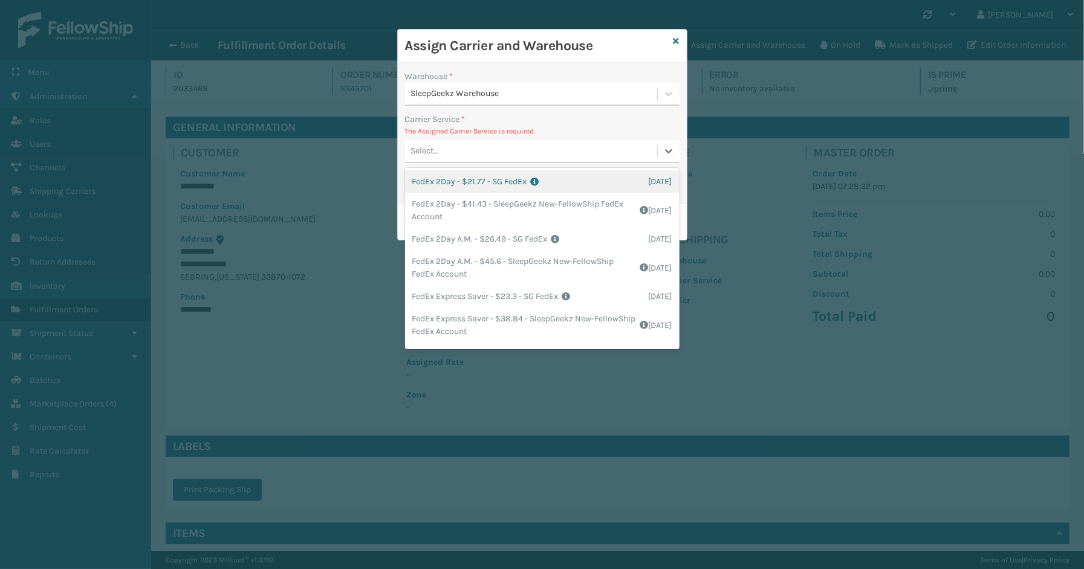
click at [469, 149] on div "Select..." at bounding box center [531, 151] width 252 height 20
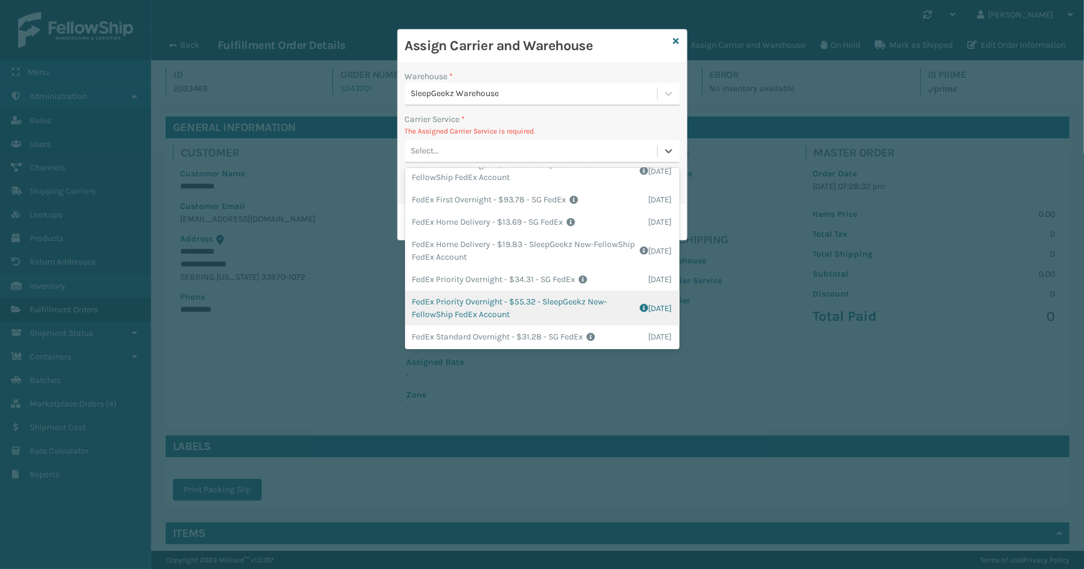
scroll to position [201, 0]
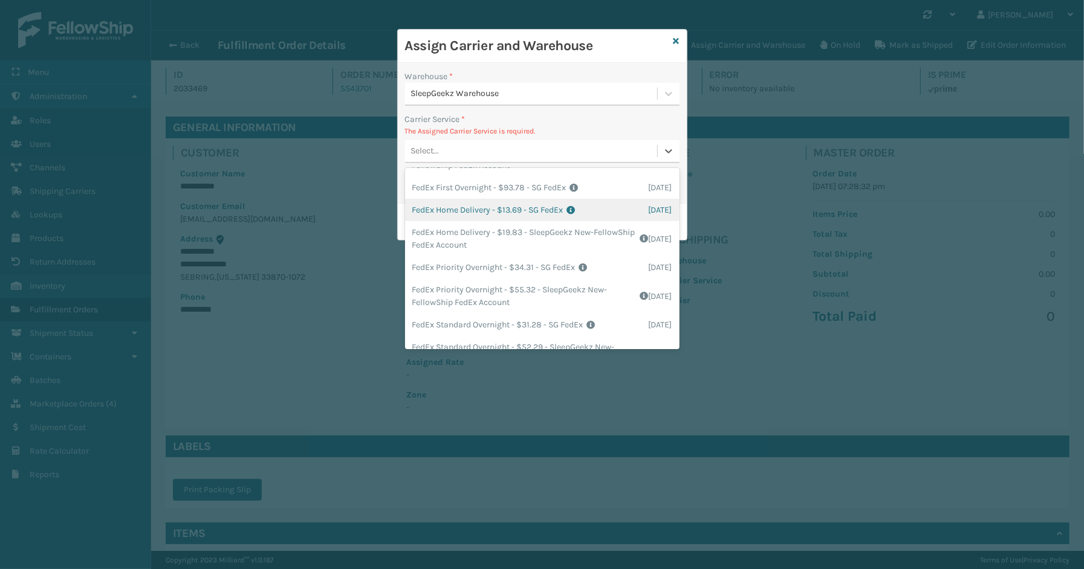
click at [464, 218] on div "FedEx Home Delivery - $13.69 - SG FedEx Shipping Cost $13.69 Surplus Cost $0 To…" at bounding box center [542, 210] width 274 height 22
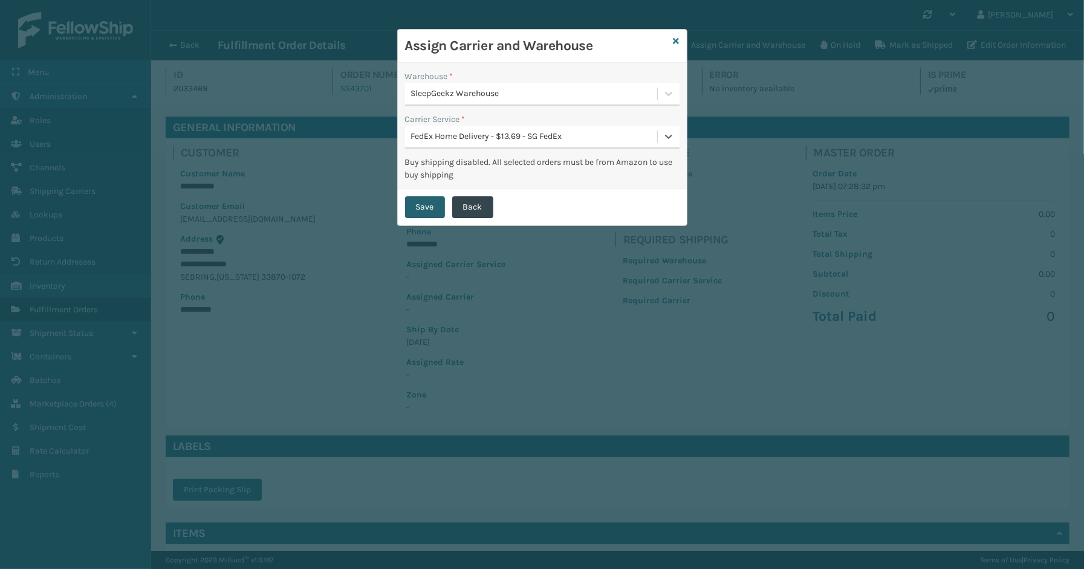
click at [426, 207] on button "Save" at bounding box center [425, 207] width 40 height 22
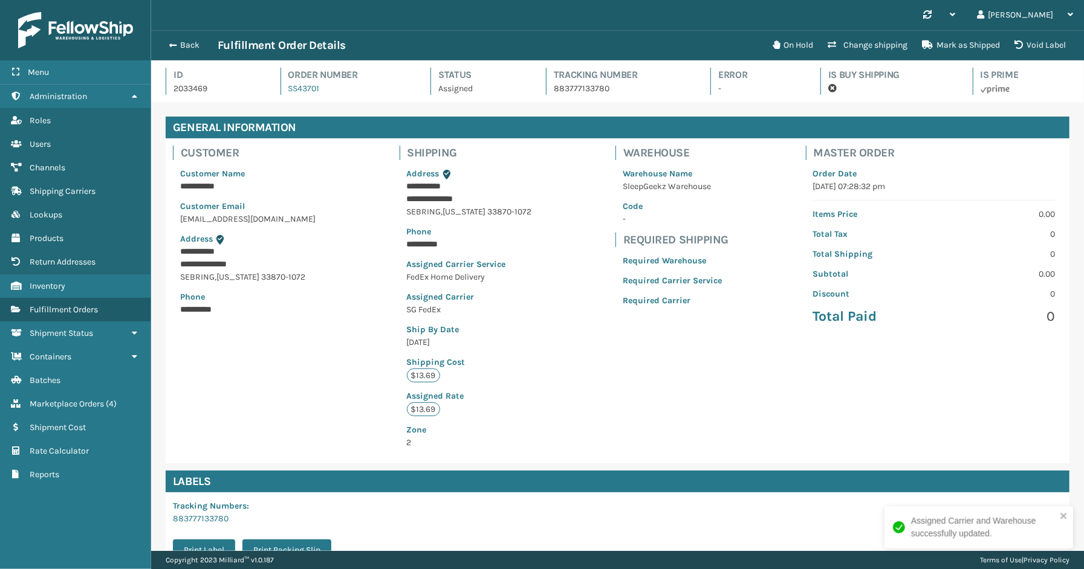
scroll to position [28, 933]
click at [188, 44] on button "Back" at bounding box center [190, 45] width 56 height 11
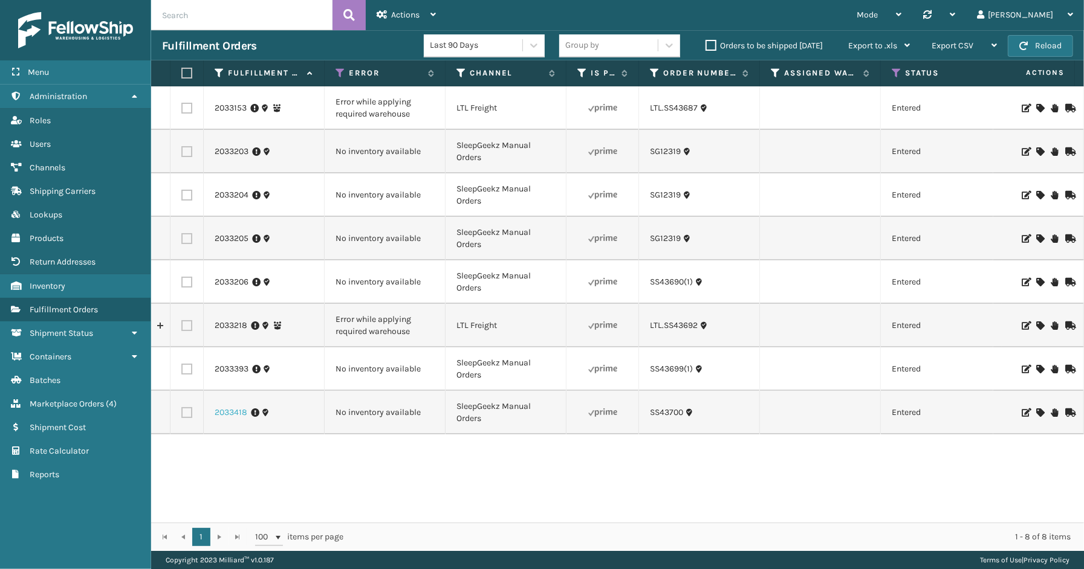
click at [236, 413] on link "2033418" at bounding box center [231, 413] width 33 height 12
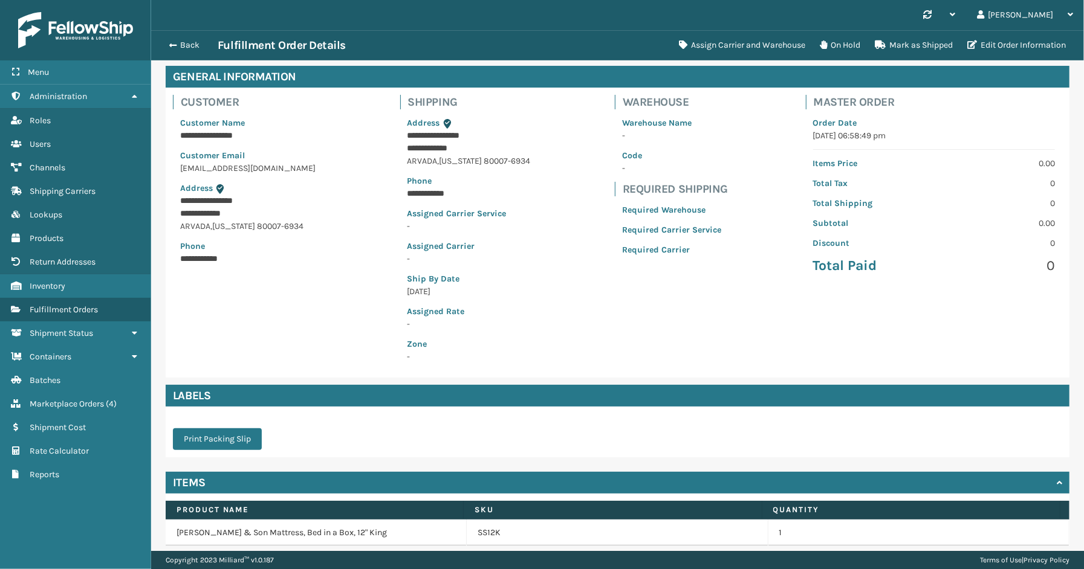
scroll to position [97, 0]
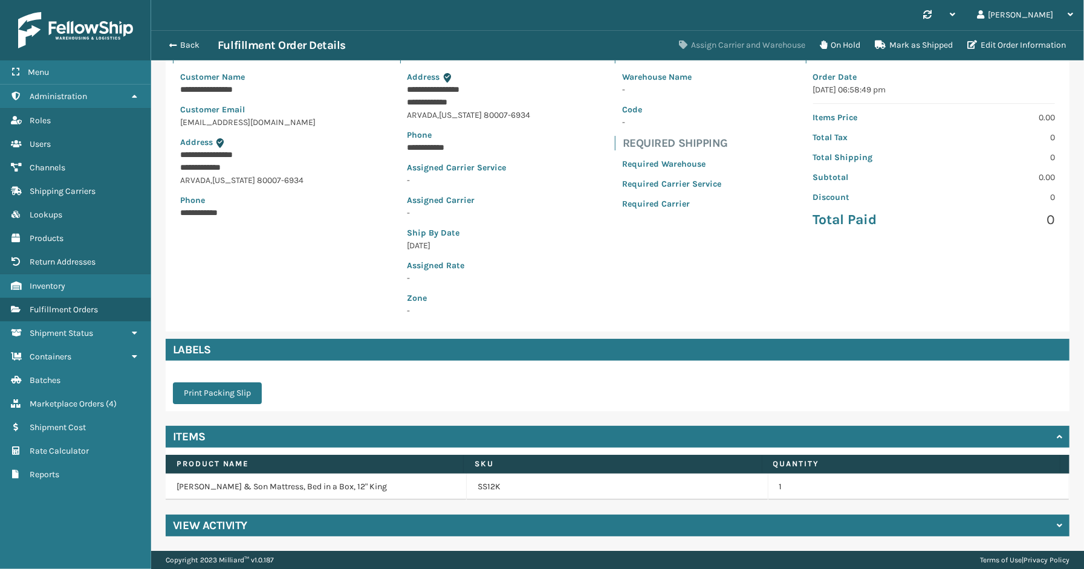
click at [726, 41] on button "Assign Carrier and Warehouse" at bounding box center [742, 45] width 141 height 24
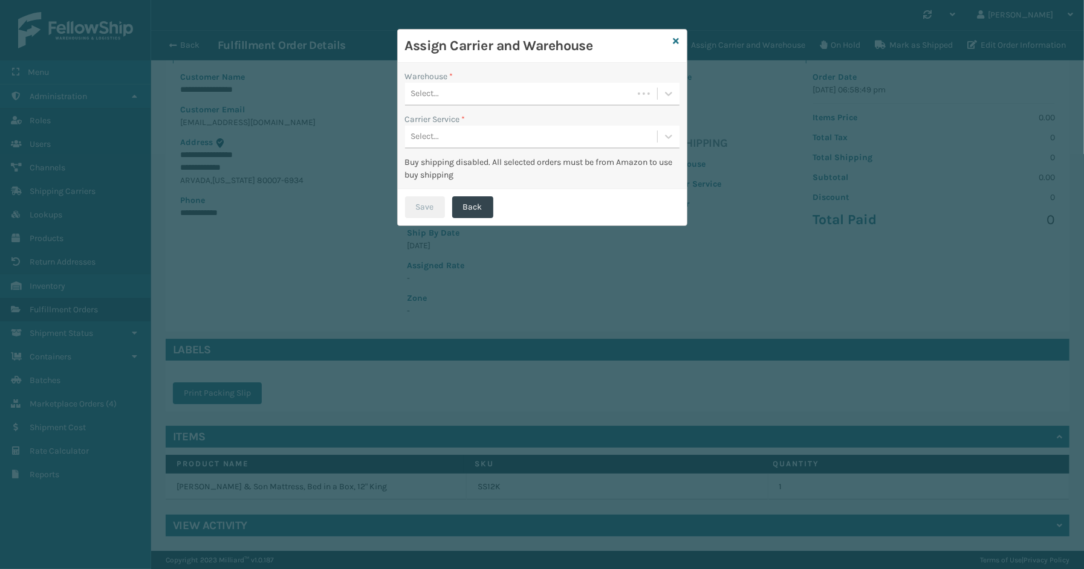
click at [439, 102] on div "Select..." at bounding box center [519, 94] width 228 height 20
click at [92, 540] on div "Assign Carrier and Warehouse Warehouse * option Fellowship - West focused, 3 of…" at bounding box center [542, 284] width 1084 height 569
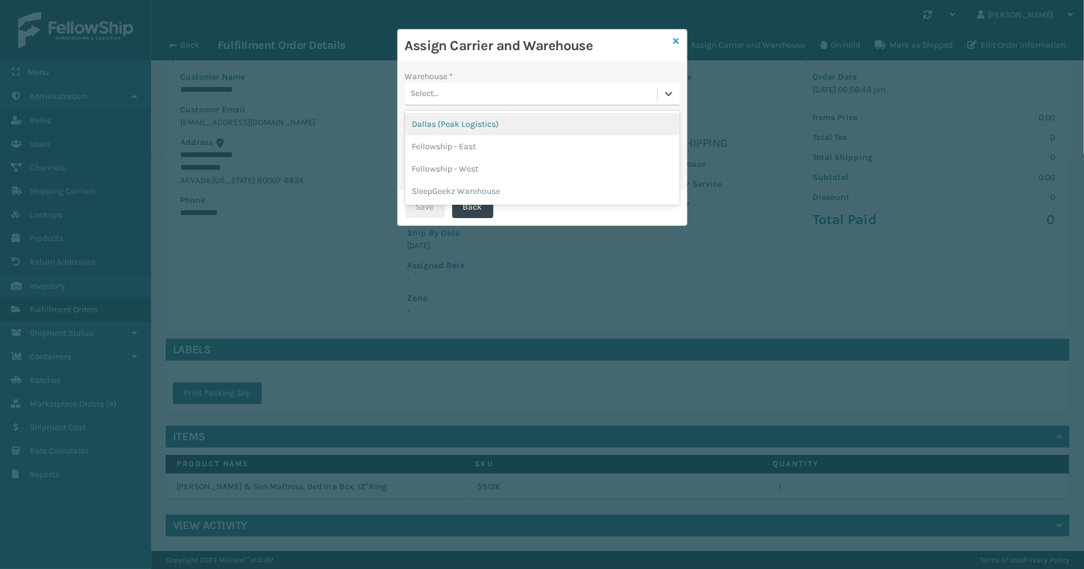
click at [675, 39] on icon at bounding box center [676, 41] width 6 height 8
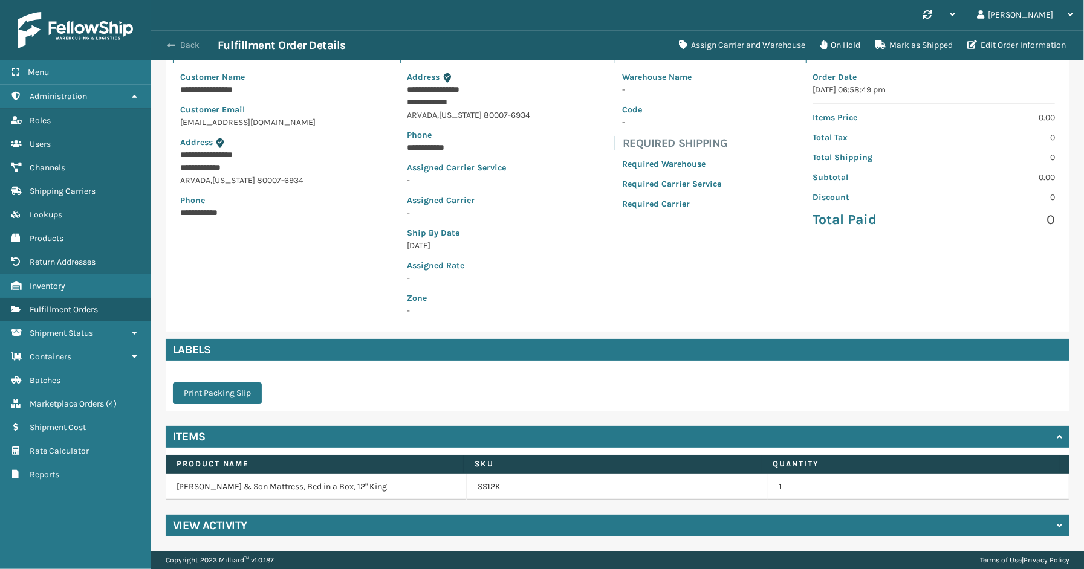
click at [169, 45] on span "button" at bounding box center [170, 45] width 7 height 8
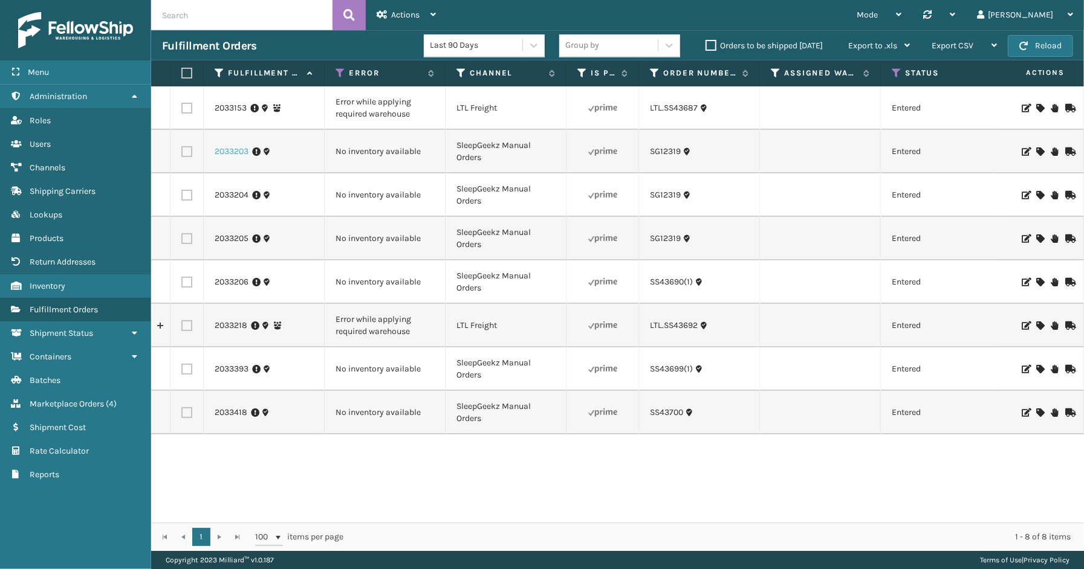
click at [232, 153] on link "2033203" at bounding box center [232, 152] width 34 height 12
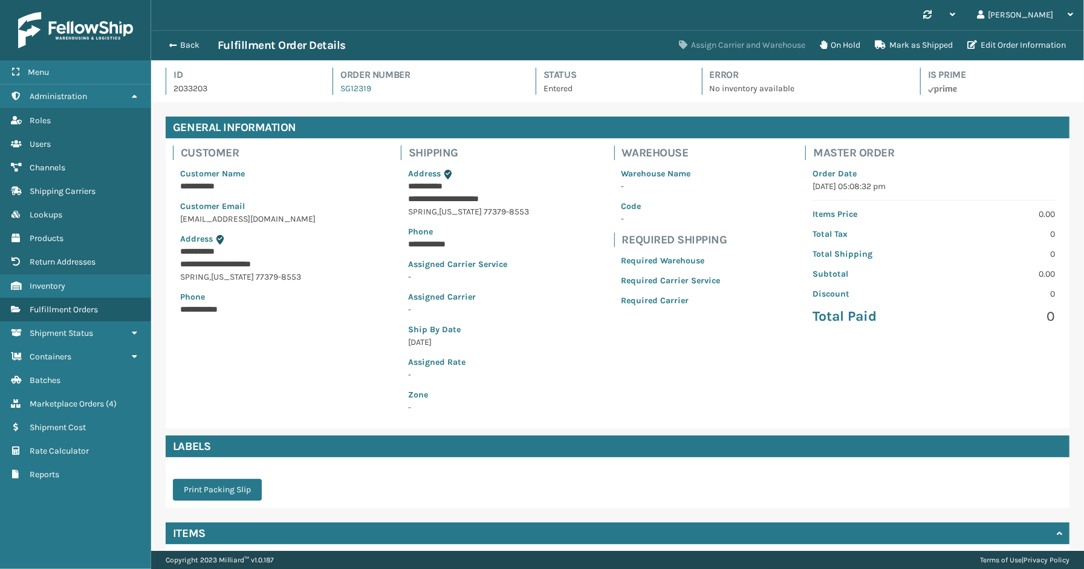
click at [722, 41] on button "Assign Carrier and Warehouse" at bounding box center [742, 45] width 141 height 24
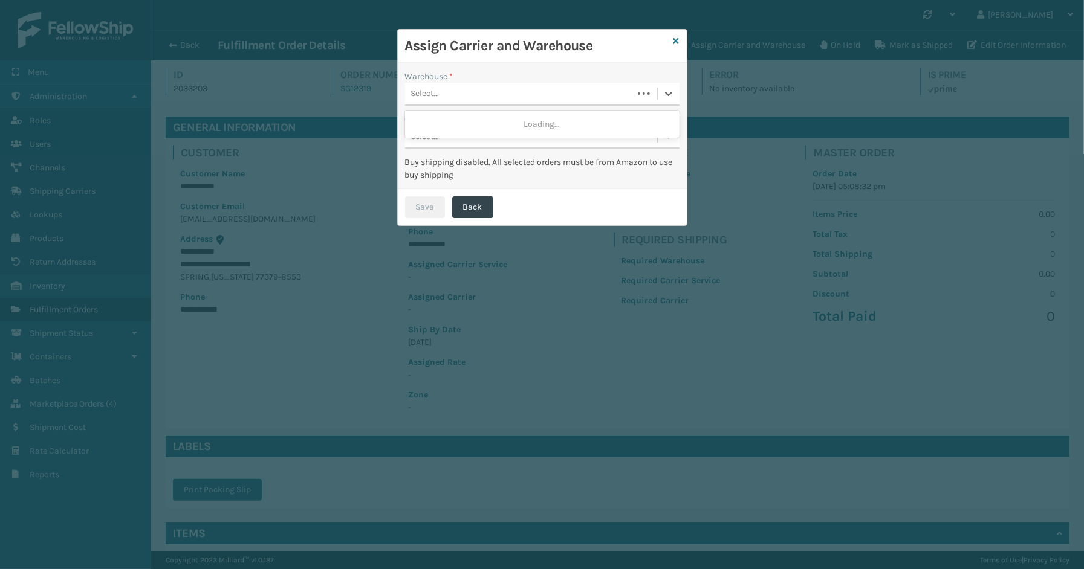
click at [494, 94] on div "Select..." at bounding box center [519, 94] width 228 height 20
click at [459, 124] on div "SleepGeekz Warehouse" at bounding box center [542, 124] width 274 height 22
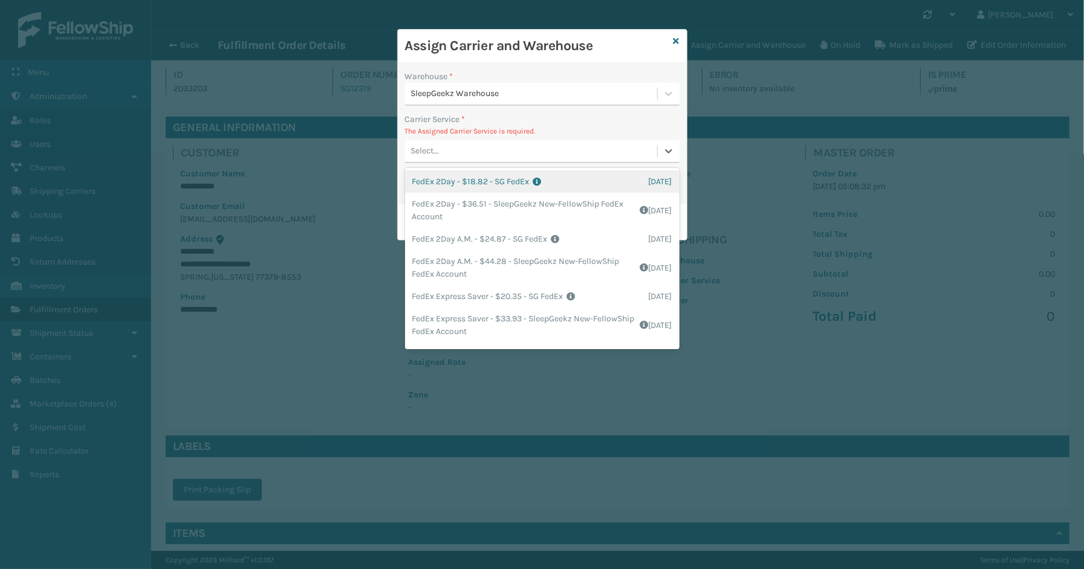
click at [469, 161] on div "Select..." at bounding box center [531, 151] width 252 height 20
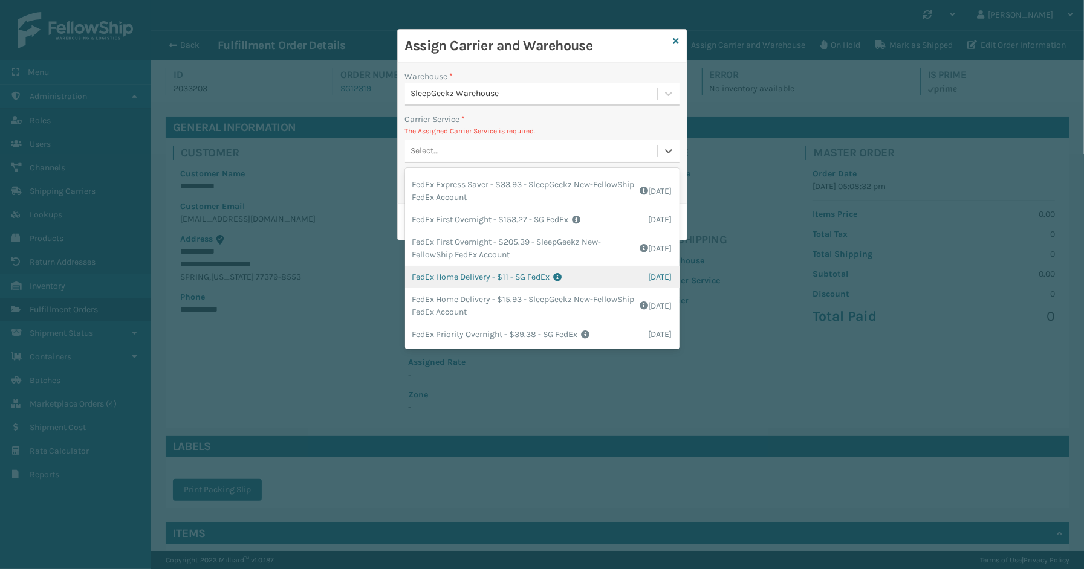
click at [490, 279] on div "FedEx Home Delivery - $11 - SG FedEx Shipping Cost $11 Surplus Cost $0 Total $1…" at bounding box center [542, 277] width 274 height 22
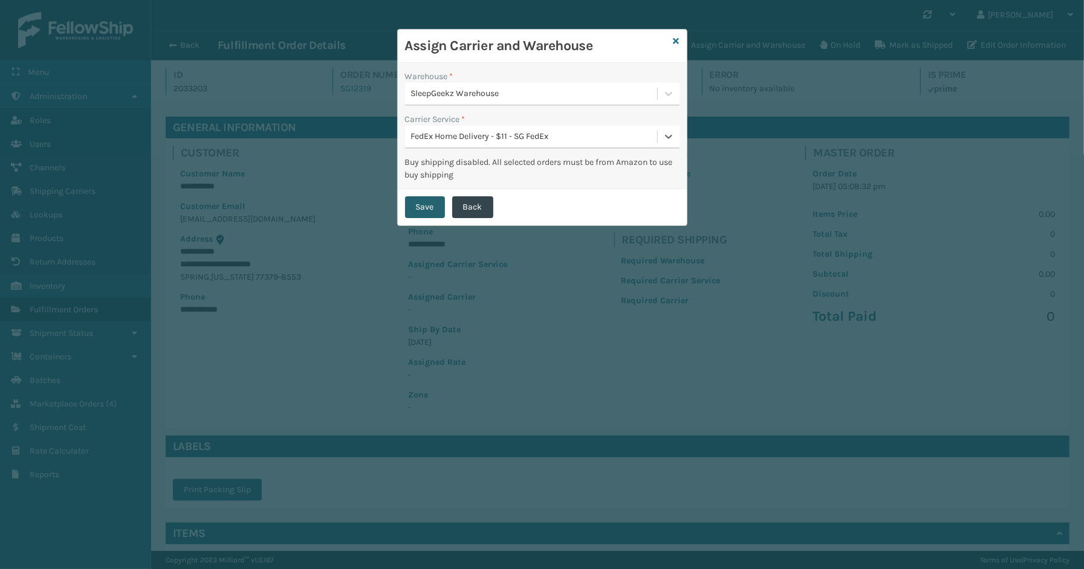
click at [426, 206] on button "Save" at bounding box center [425, 207] width 40 height 22
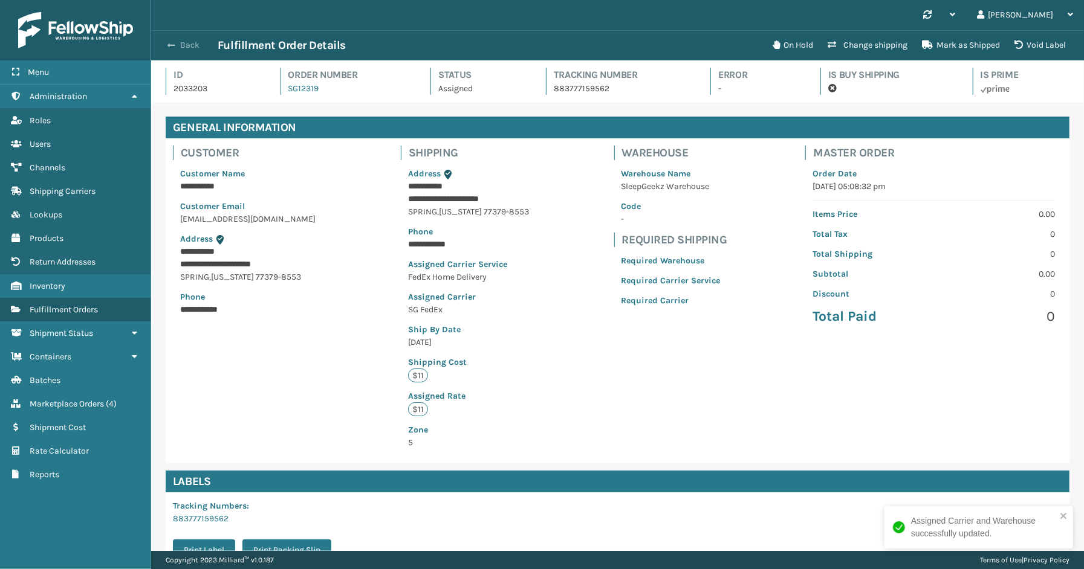
click at [175, 45] on button "Back" at bounding box center [190, 45] width 56 height 11
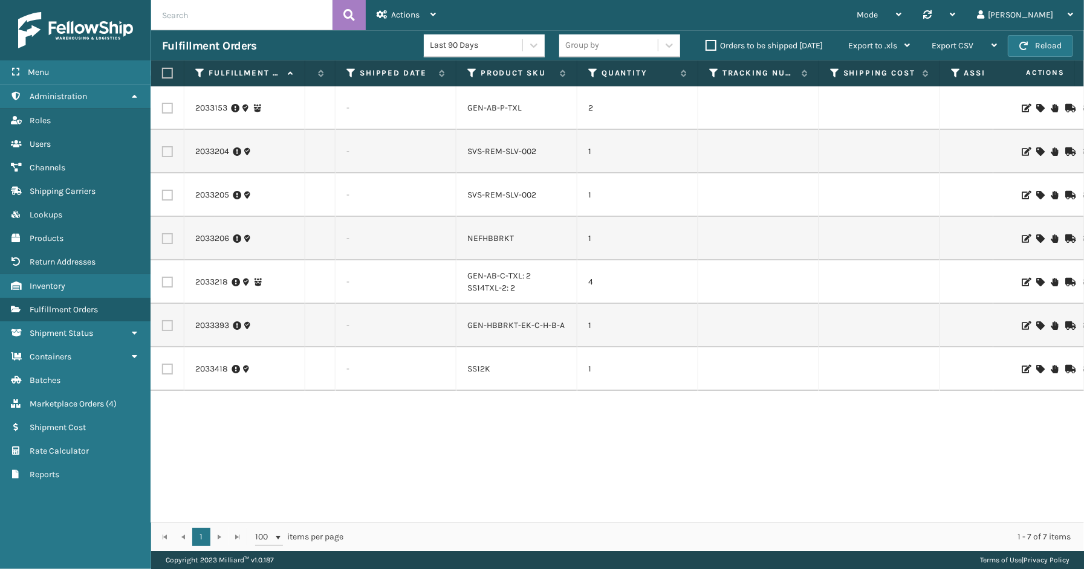
click at [1036, 148] on icon at bounding box center [1039, 152] width 7 height 8
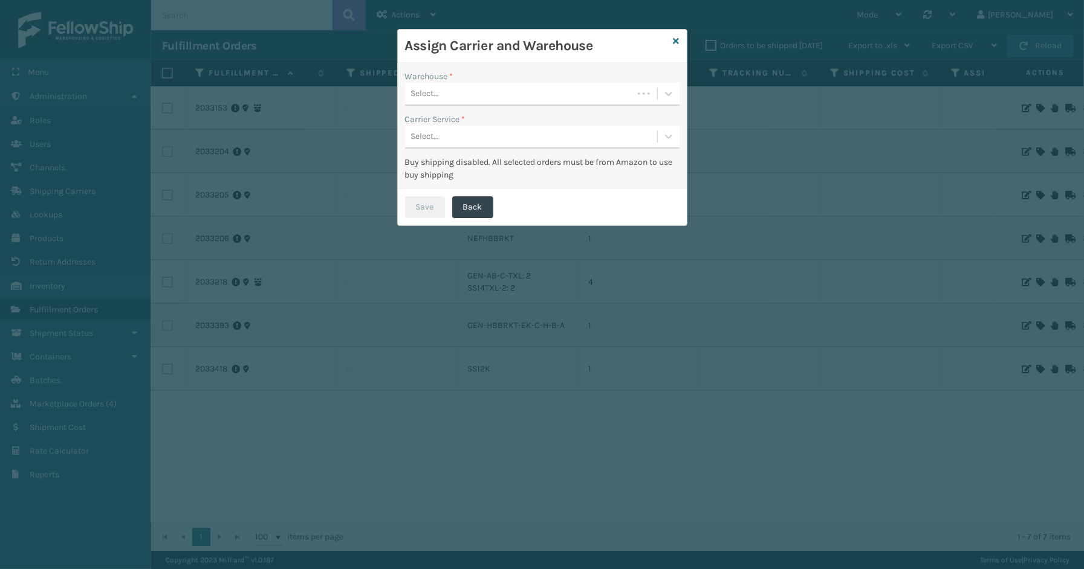
click at [538, 95] on div "Select..." at bounding box center [519, 94] width 228 height 20
click at [493, 125] on div "SleepGeekz Warehouse" at bounding box center [542, 124] width 274 height 22
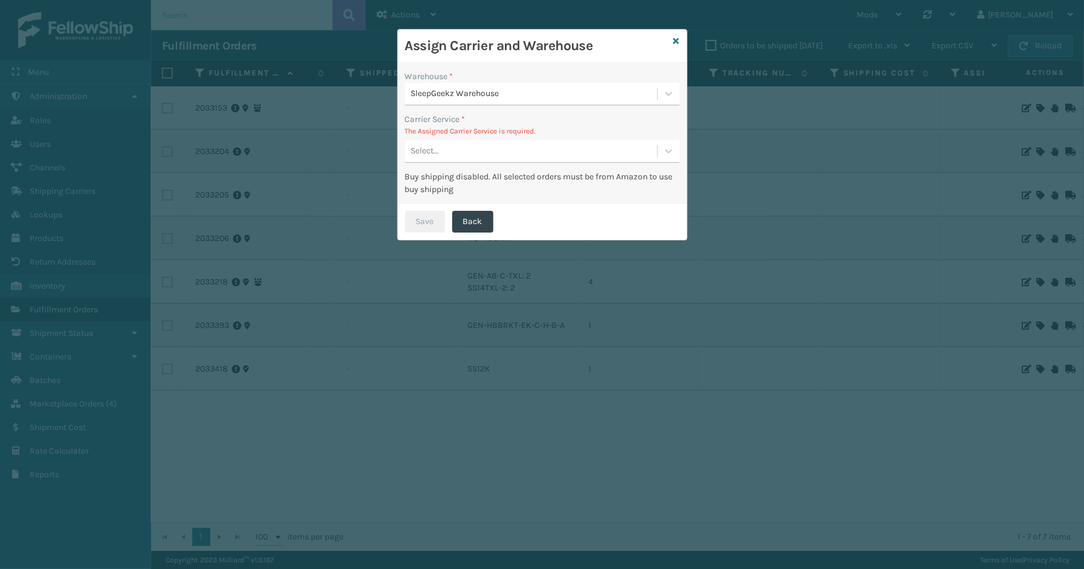
click at [491, 121] on div "Carrier Service *" at bounding box center [542, 119] width 274 height 13
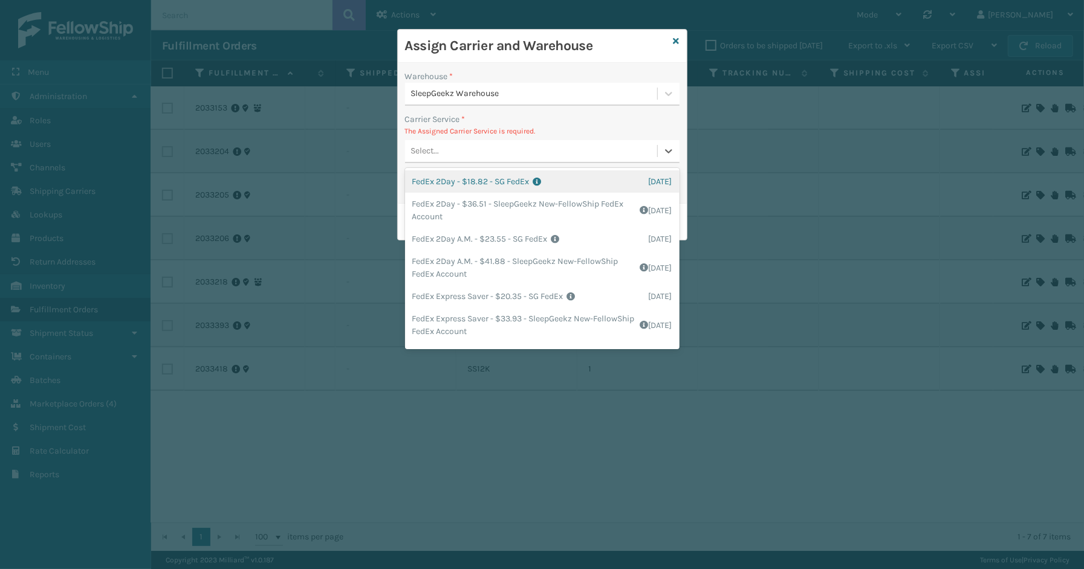
click at [488, 142] on div "Select..." at bounding box center [531, 151] width 252 height 20
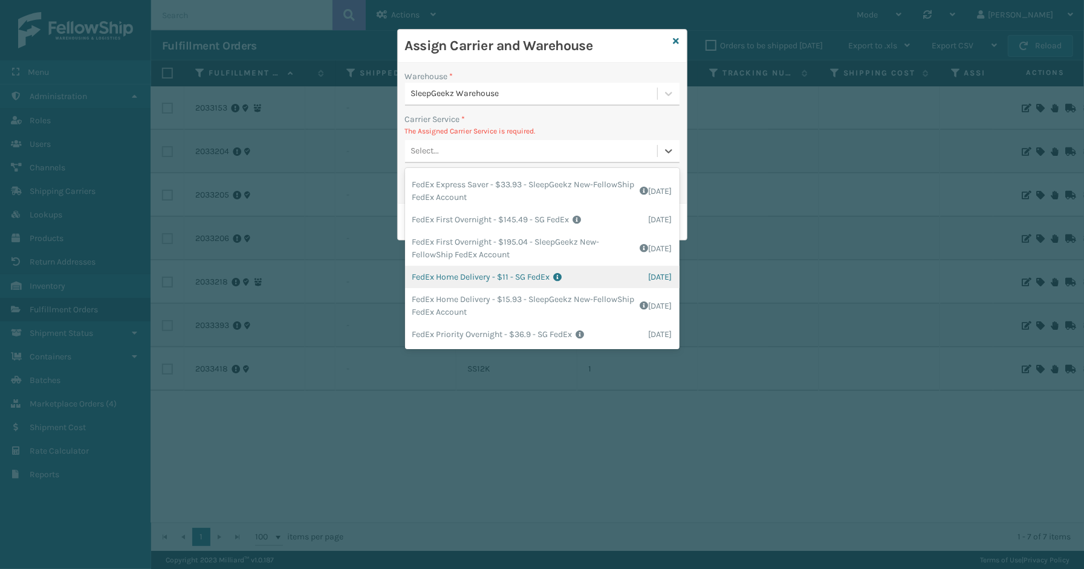
click at [476, 282] on div "FedEx Home Delivery - $11 - SG FedEx Shipping Cost $11 Surplus Cost $0 Total $1…" at bounding box center [542, 277] width 274 height 22
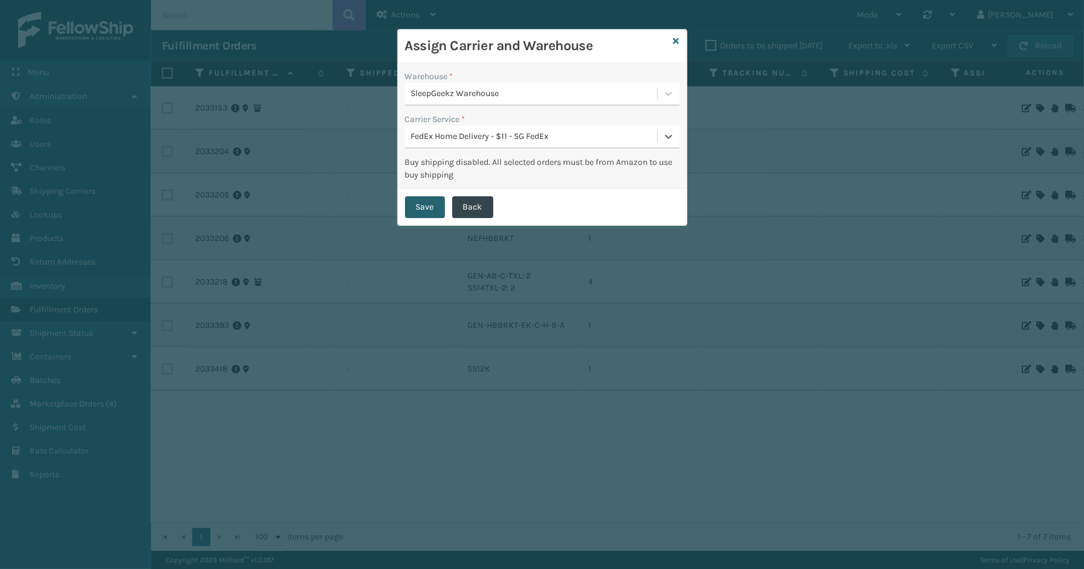
click at [423, 201] on button "Save" at bounding box center [425, 207] width 40 height 22
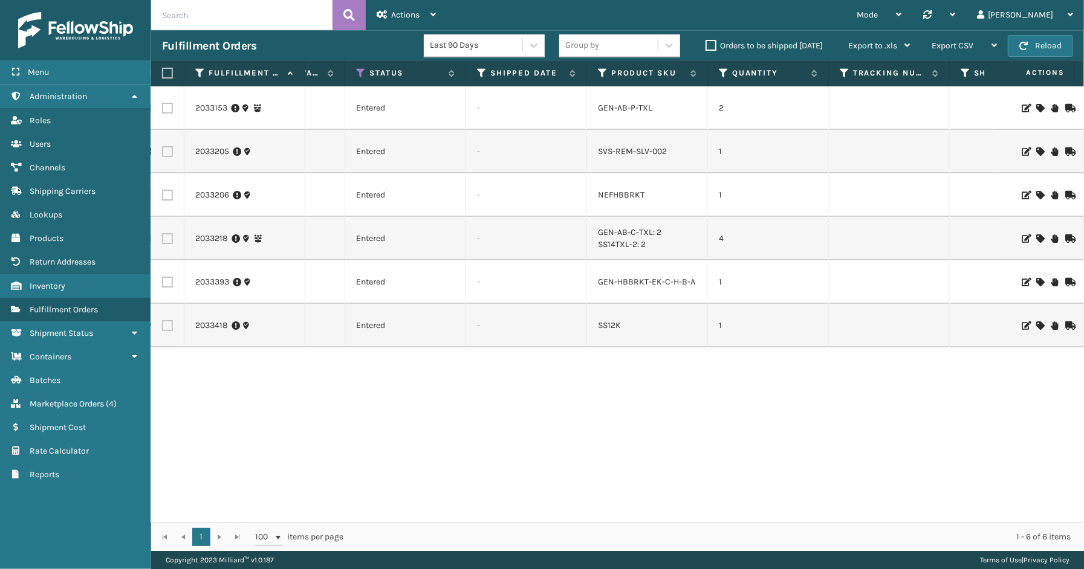
click at [1036, 149] on icon at bounding box center [1039, 152] width 7 height 8
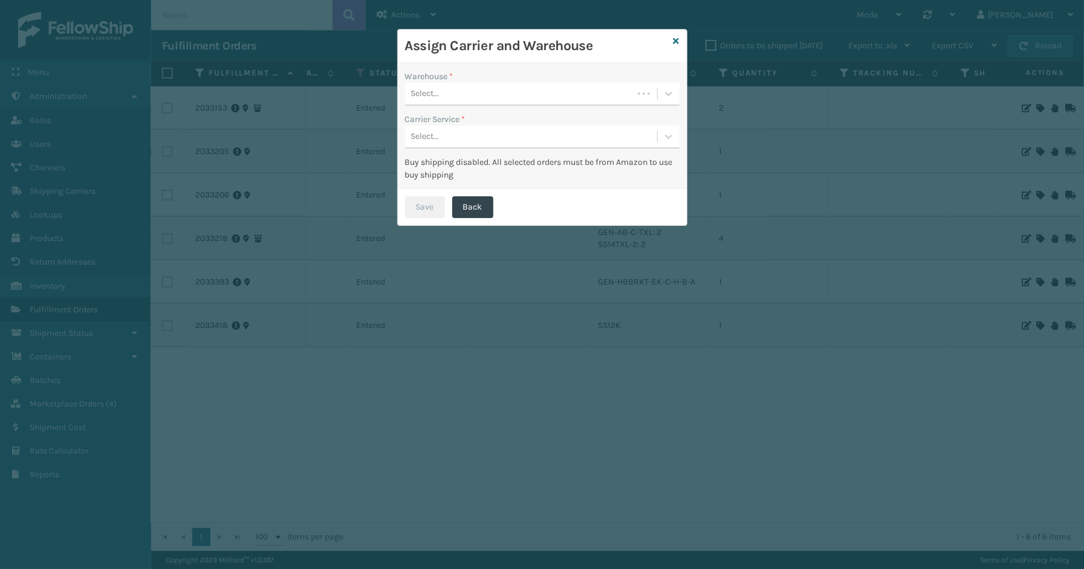
click at [516, 94] on div "Select..." at bounding box center [519, 94] width 228 height 20
click at [482, 124] on div "SleepGeekz Warehouse" at bounding box center [542, 124] width 274 height 22
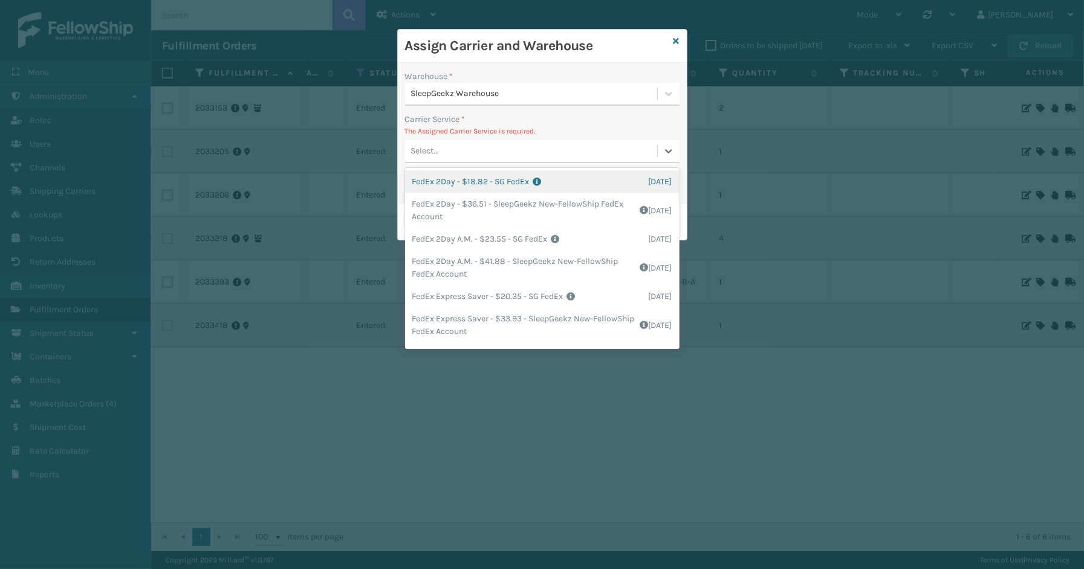
click at [508, 152] on div "Select..." at bounding box center [531, 151] width 252 height 20
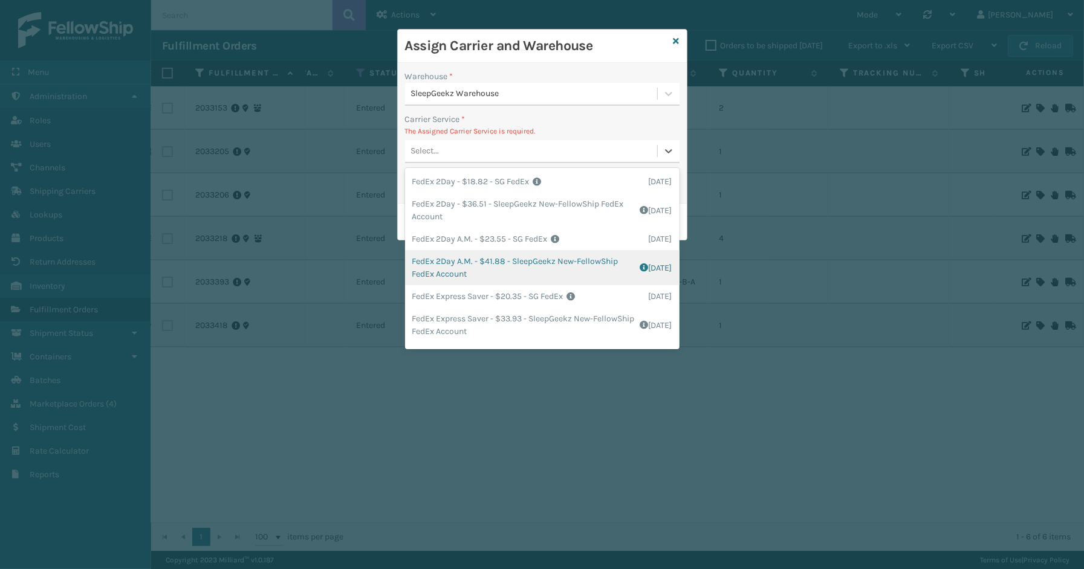
scroll to position [134, 0]
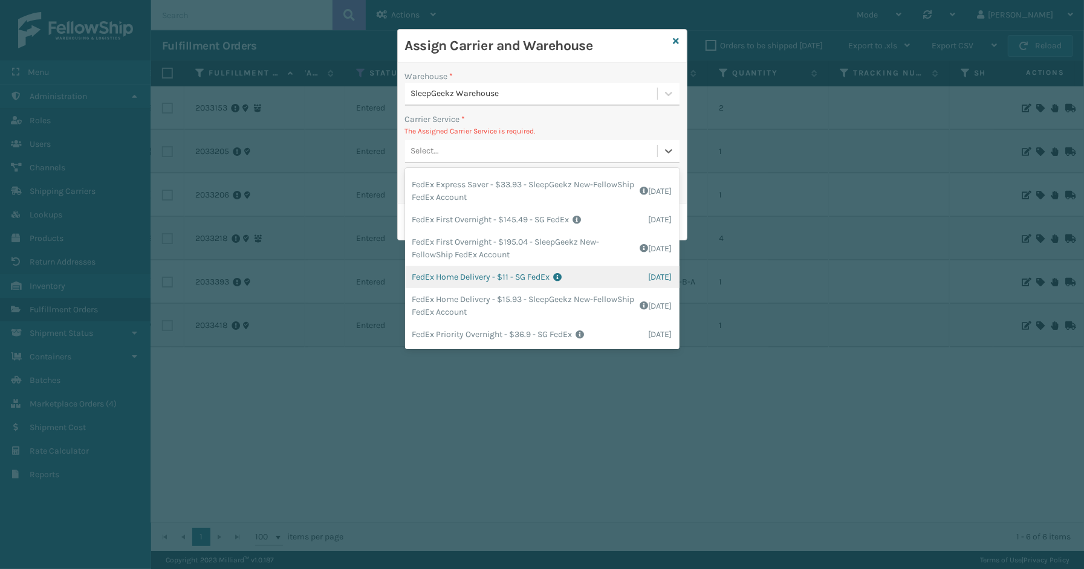
click at [472, 276] on div "FedEx Home Delivery - $11 - SG FedEx Shipping Cost $11 Surplus Cost $0 Total $1…" at bounding box center [542, 277] width 274 height 22
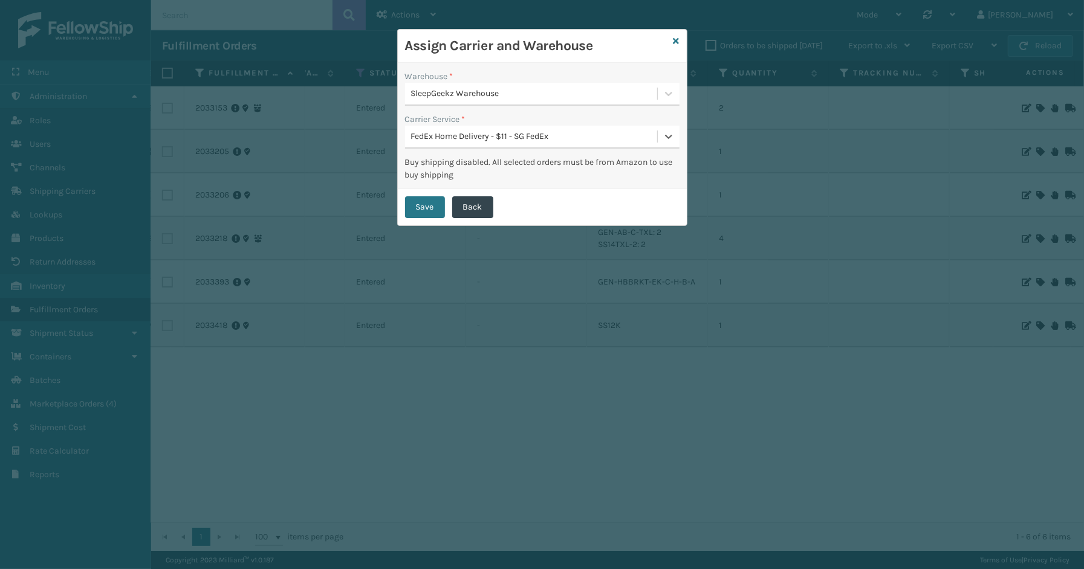
click at [428, 190] on div "Save Back" at bounding box center [542, 207] width 289 height 36
click at [430, 210] on button "Save" at bounding box center [425, 207] width 40 height 22
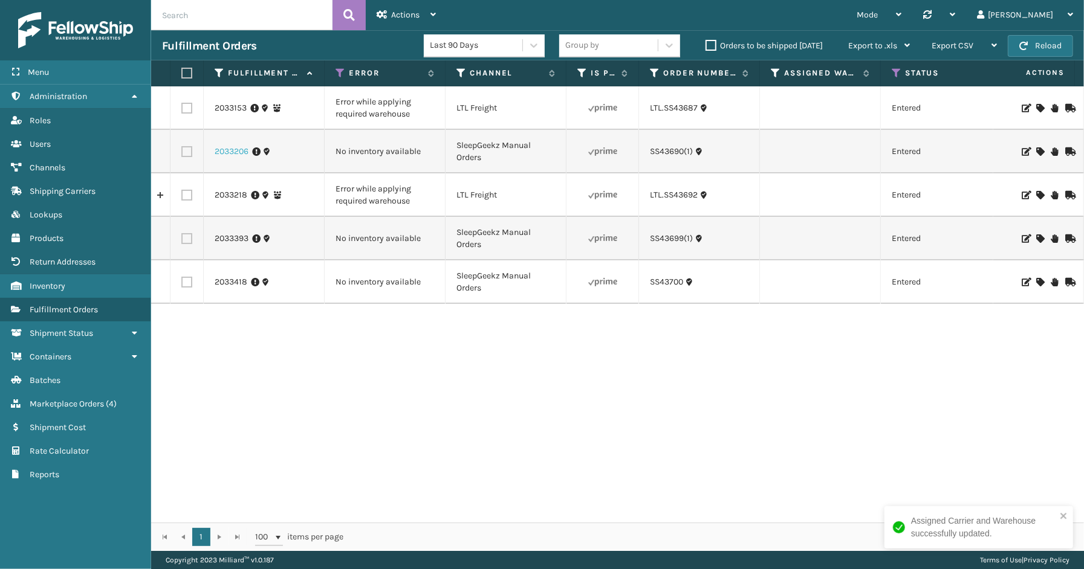
click at [236, 154] on link "2033206" at bounding box center [232, 152] width 34 height 12
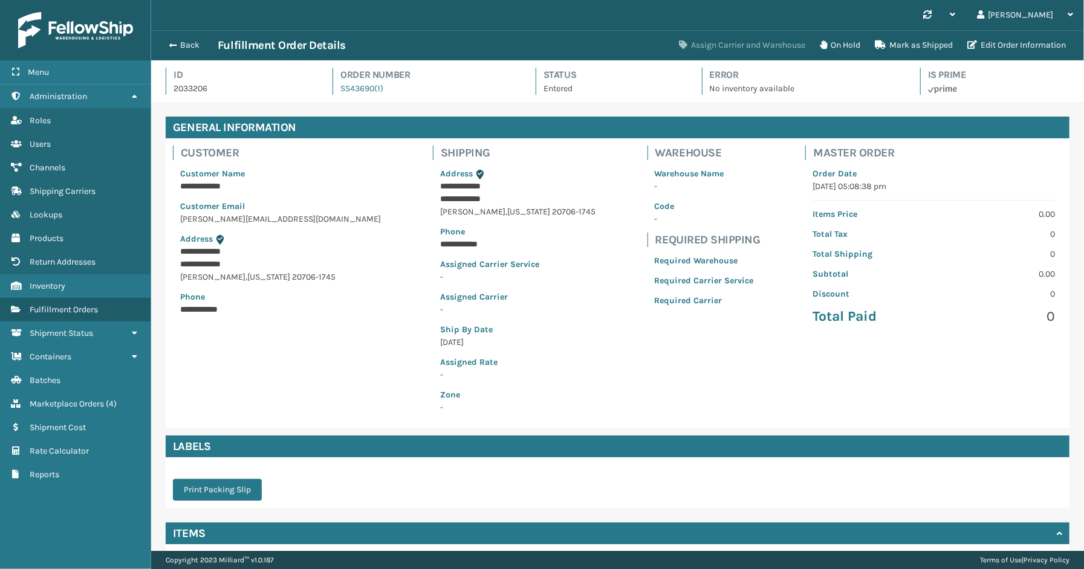
click at [721, 45] on button "Assign Carrier and Warehouse" at bounding box center [742, 45] width 141 height 24
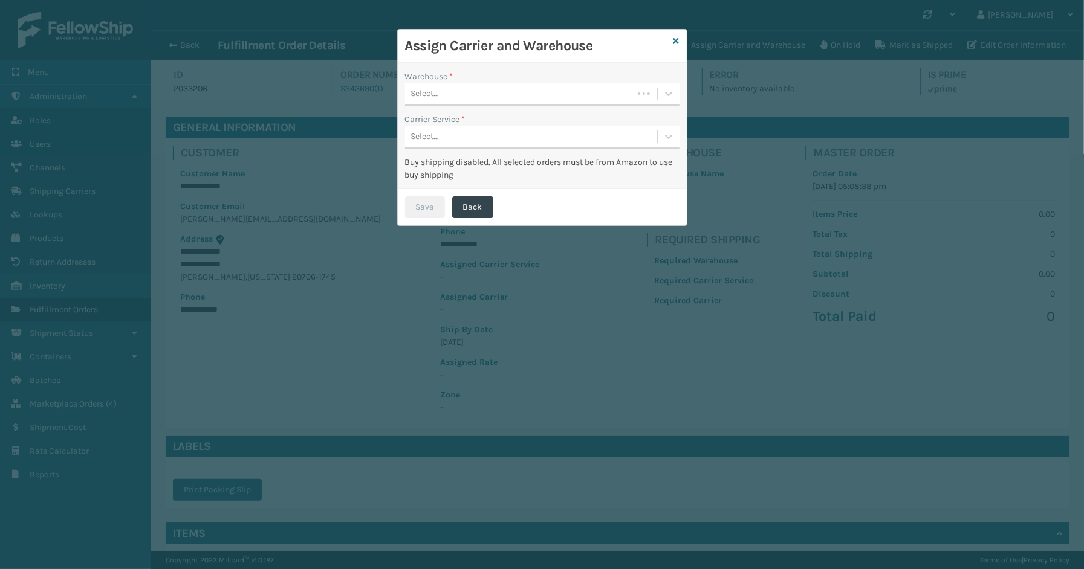
click at [462, 103] on div "Select..." at bounding box center [519, 94] width 228 height 20
click at [462, 125] on div "SleepGeekz Warehouse" at bounding box center [542, 124] width 274 height 22
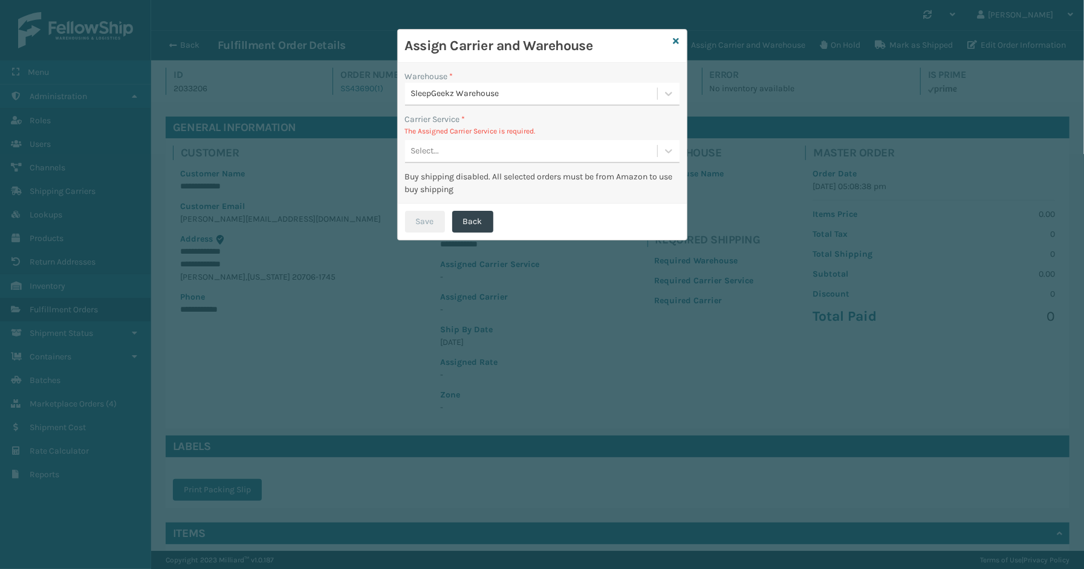
click at [493, 159] on div "Select..." at bounding box center [531, 151] width 252 height 20
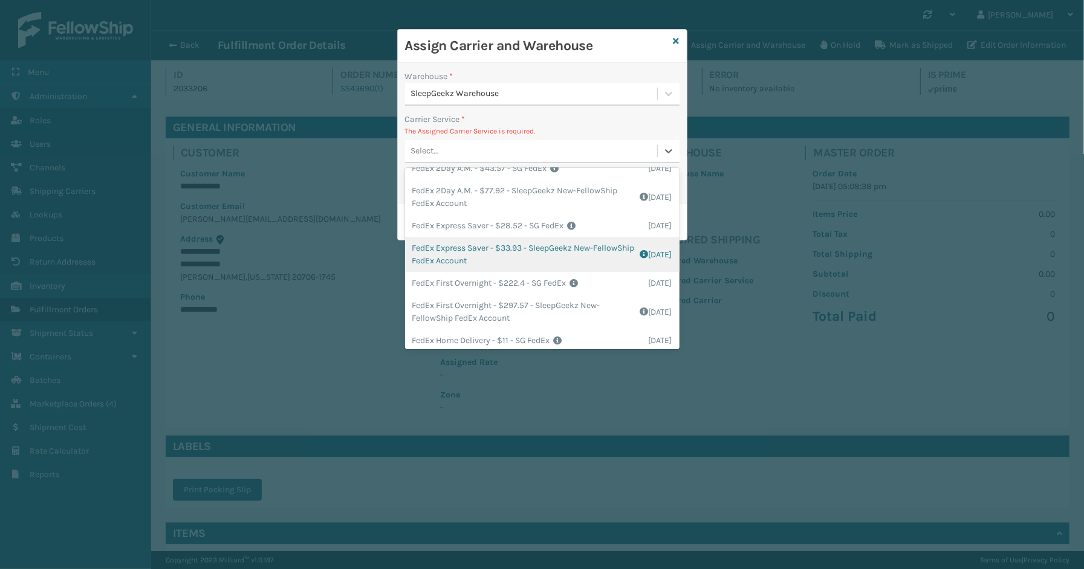
scroll to position [201, 0]
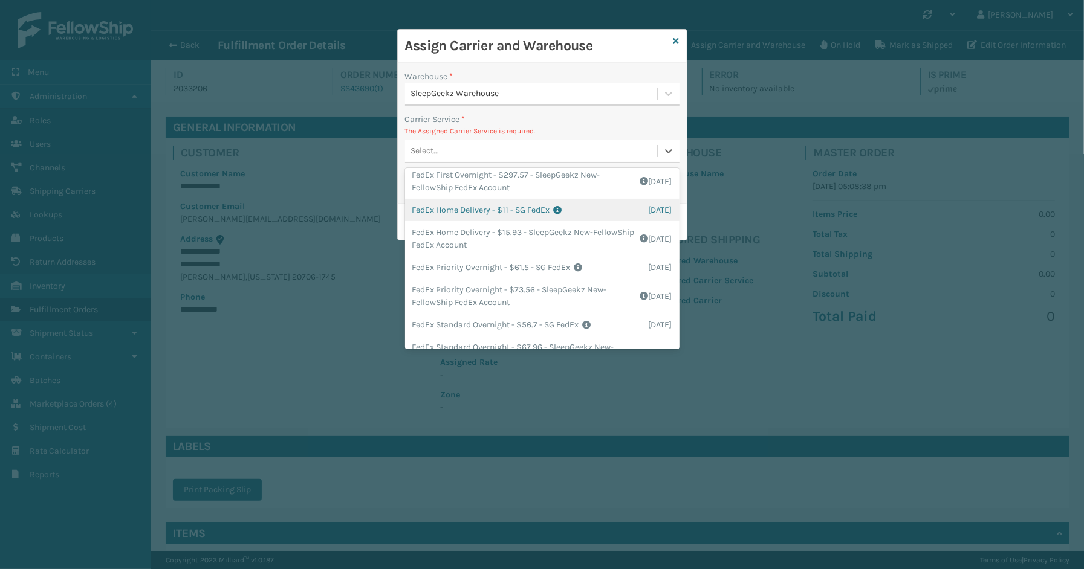
click at [444, 218] on div "FedEx Home Delivery - $11 - SG FedEx Shipping Cost $11 Surplus Cost $0 Total $1…" at bounding box center [542, 210] width 274 height 22
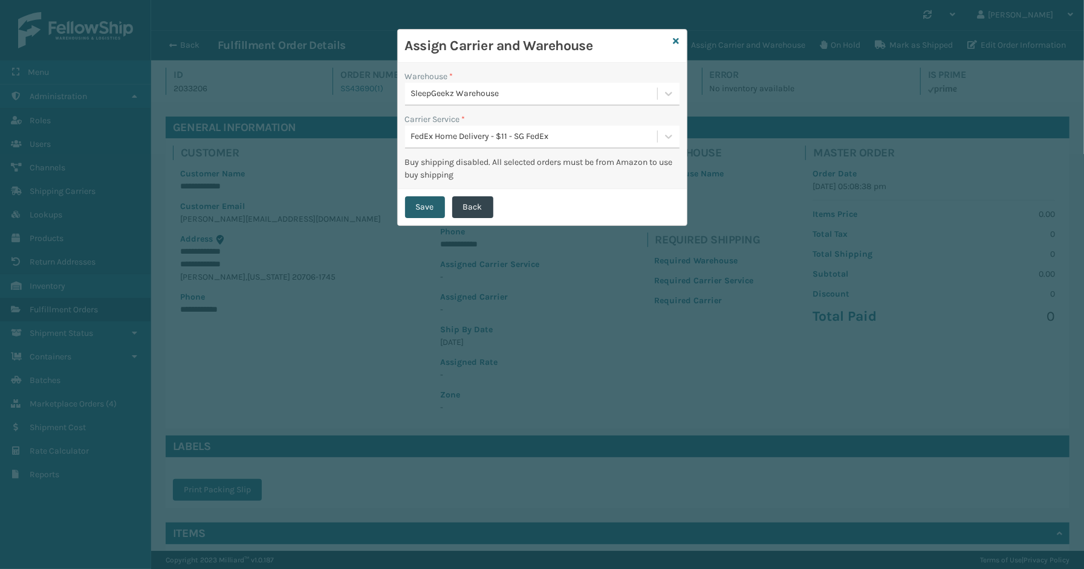
click at [431, 206] on button "Save" at bounding box center [425, 207] width 40 height 22
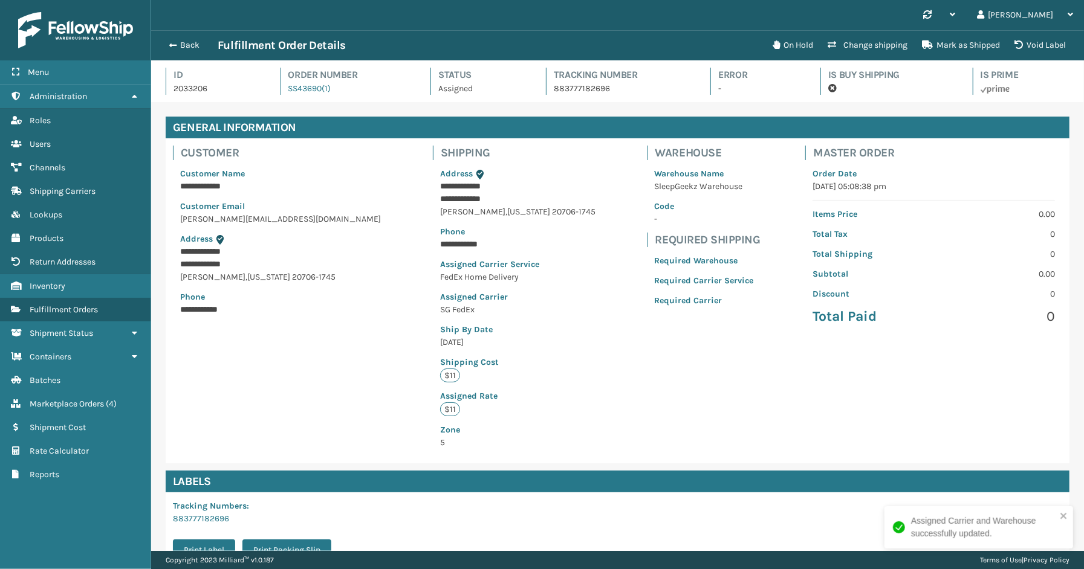
scroll to position [28, 933]
